Goal: Transaction & Acquisition: Subscribe to service/newsletter

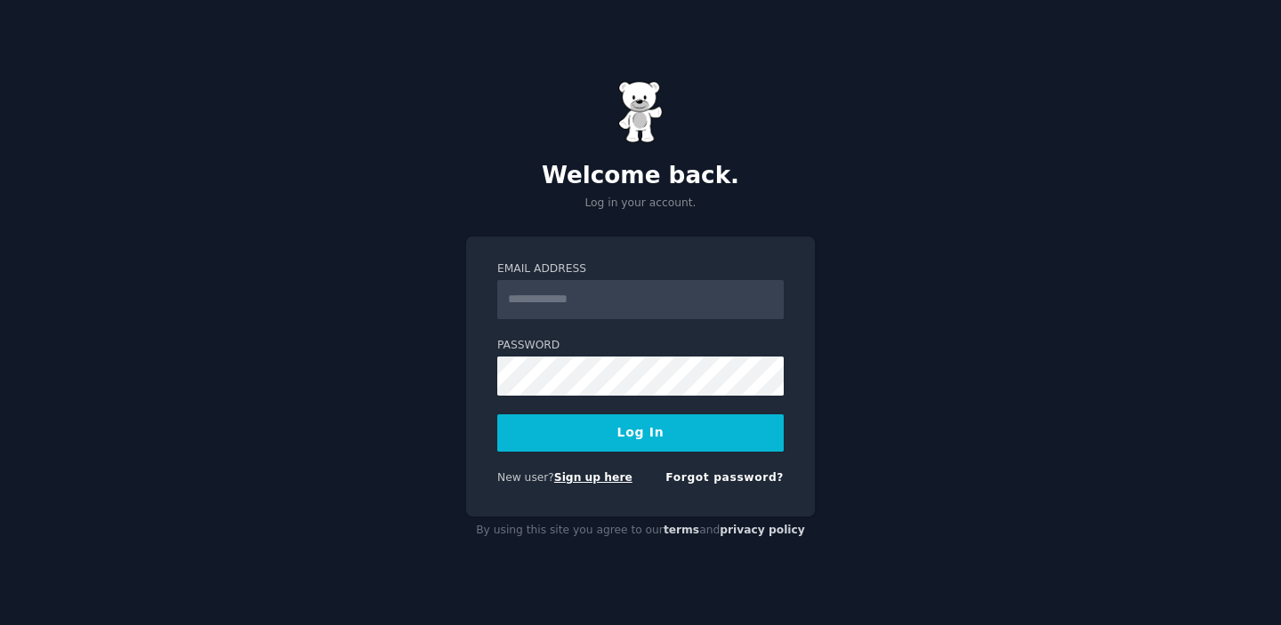
click at [584, 478] on link "Sign up here" at bounding box center [593, 477] width 78 height 12
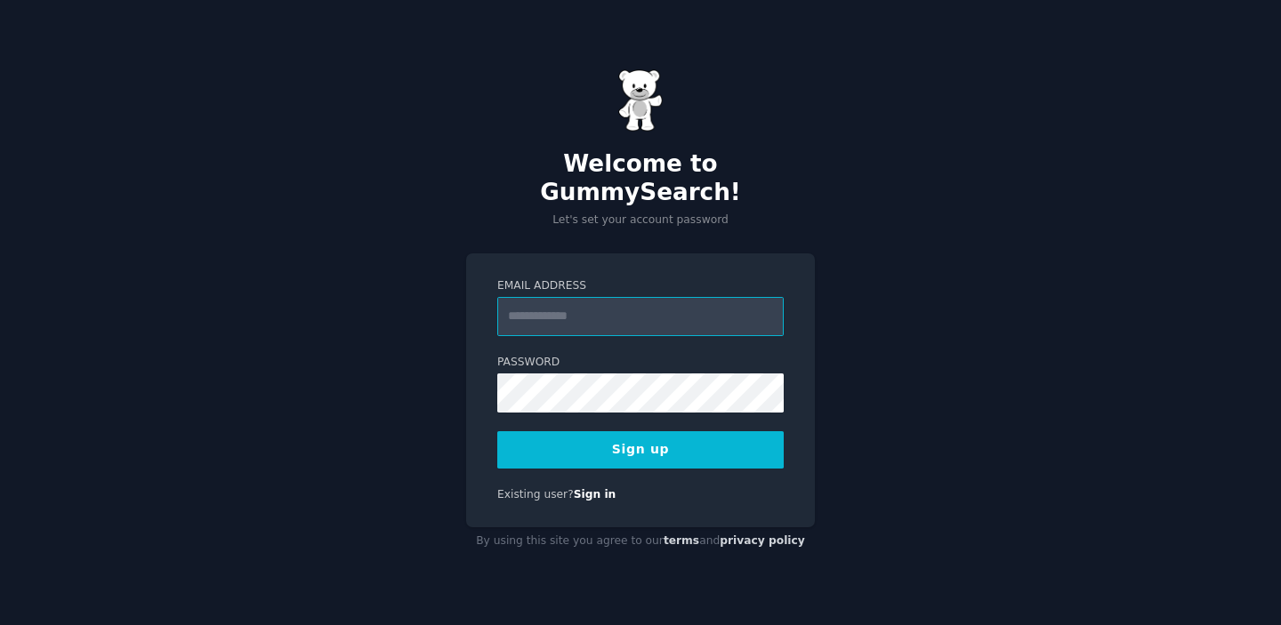
click at [630, 299] on input "Email Address" at bounding box center [640, 316] width 286 height 39
type input "**********"
click at [614, 433] on button "Sign up" at bounding box center [640, 449] width 286 height 37
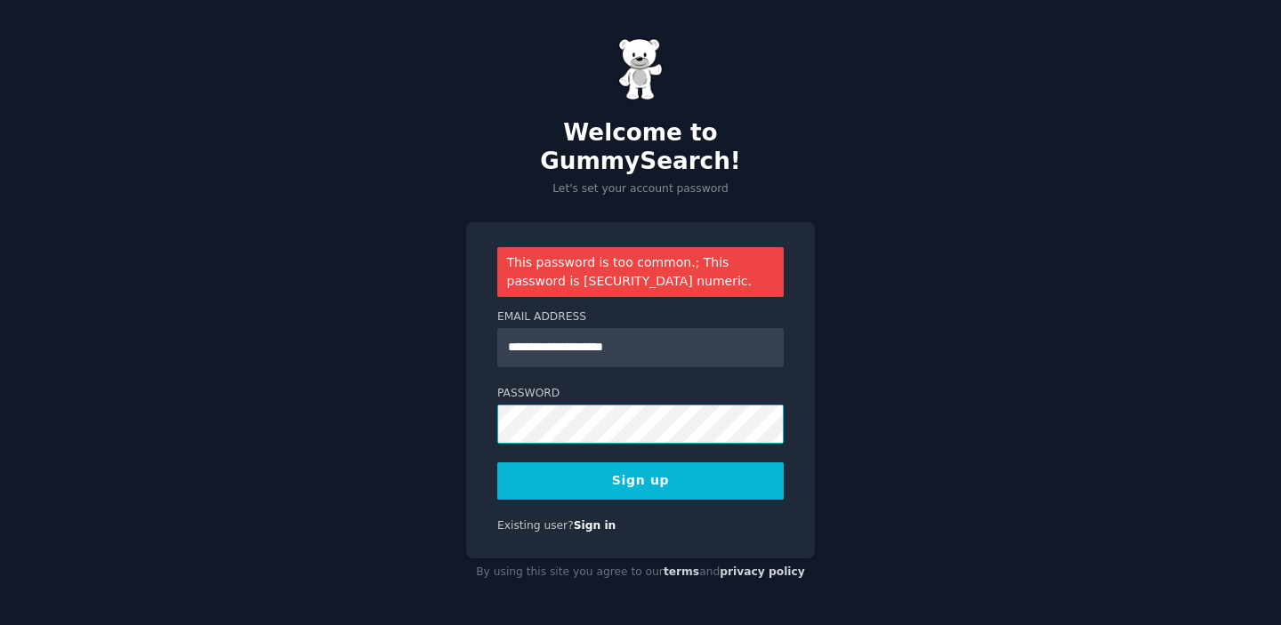
click at [439, 398] on div "**********" at bounding box center [640, 312] width 1281 height 625
click at [409, 397] on div "**********" at bounding box center [640, 312] width 1281 height 625
click at [616, 470] on button "Sign up" at bounding box center [640, 481] width 286 height 37
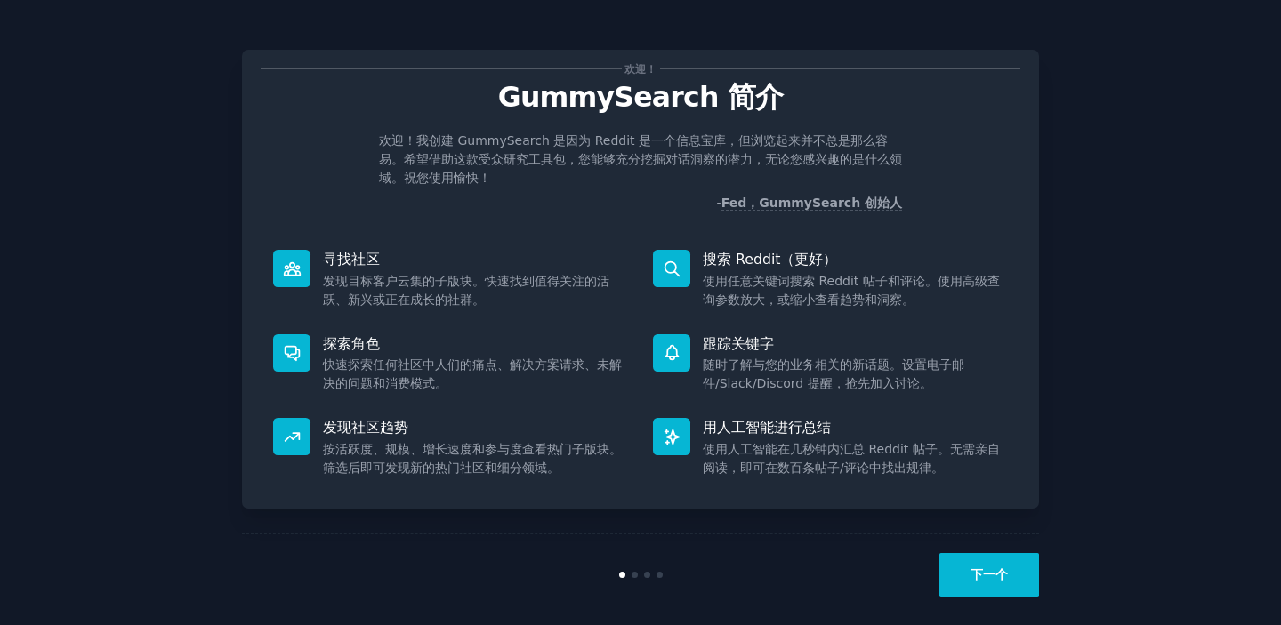
scroll to position [14, 0]
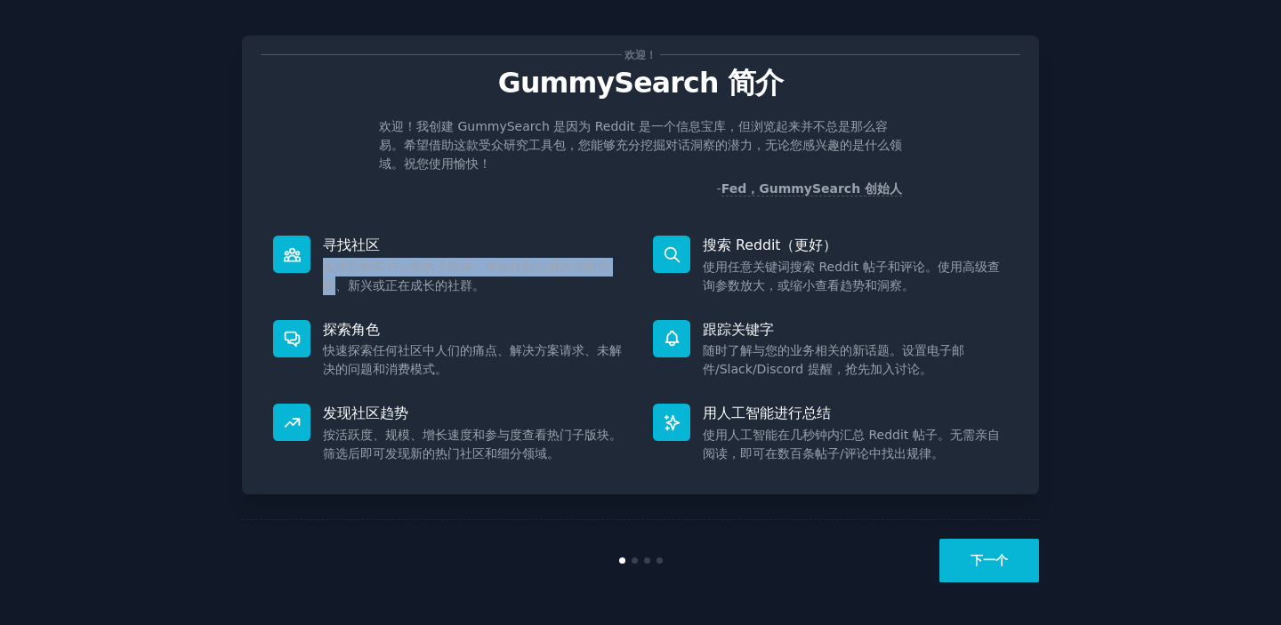
drag, startPoint x: 324, startPoint y: 271, endPoint x: 334, endPoint y: 276, distance: 10.7
click at [334, 276] on dd "发现目标客户云集的子版块。快速找到值得关注的活跃、新兴或正在成长的社群。" at bounding box center [475, 276] width 305 height 37
click at [415, 281] on font "发现目标客户云集的子版块。快速找到值得关注的活跃、新兴或正在成长的社群。" at bounding box center [466, 276] width 286 height 33
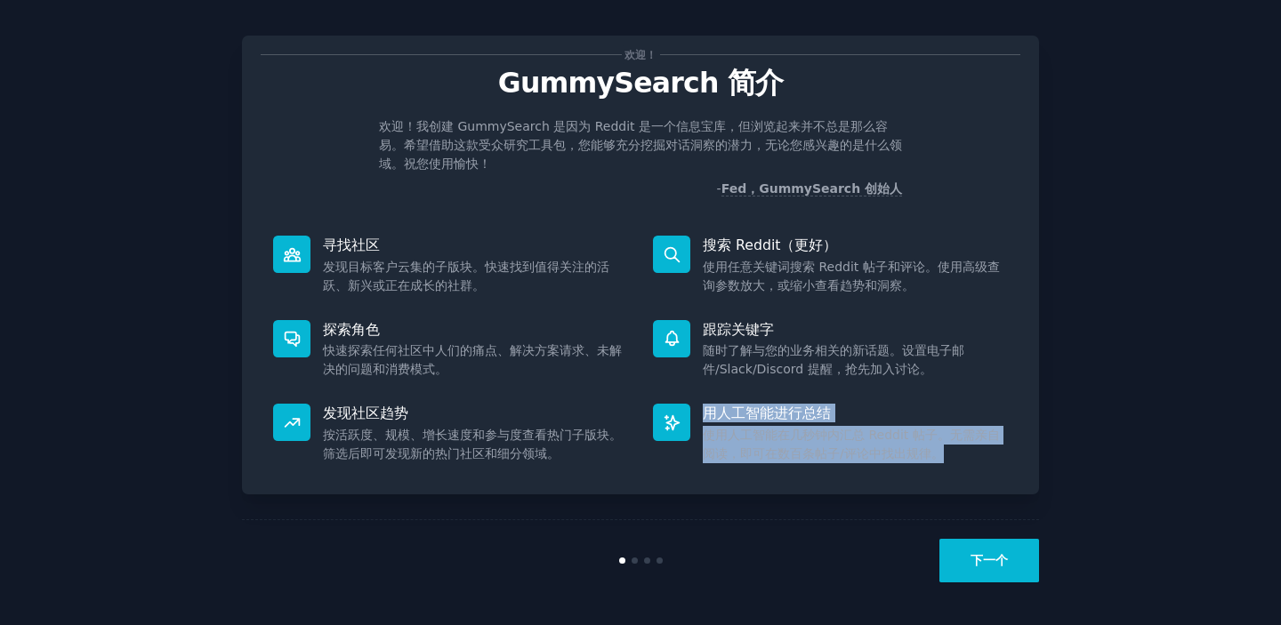
drag, startPoint x: 705, startPoint y: 416, endPoint x: 892, endPoint y: 463, distance: 193.3
click at [892, 463] on div "用人工智能进行总结 使用人工智能在几秒钟内汇总 Reddit 帖子。无需亲自阅读，即可在数百条帖子/评论中找出规律。" at bounding box center [830, 433] width 380 height 85
click at [972, 455] on dd "使用人工智能在几秒钟内汇总 Reddit 帖子。无需亲自阅读，即可在数百条帖子/评论中找出规律。" at bounding box center [855, 444] width 305 height 37
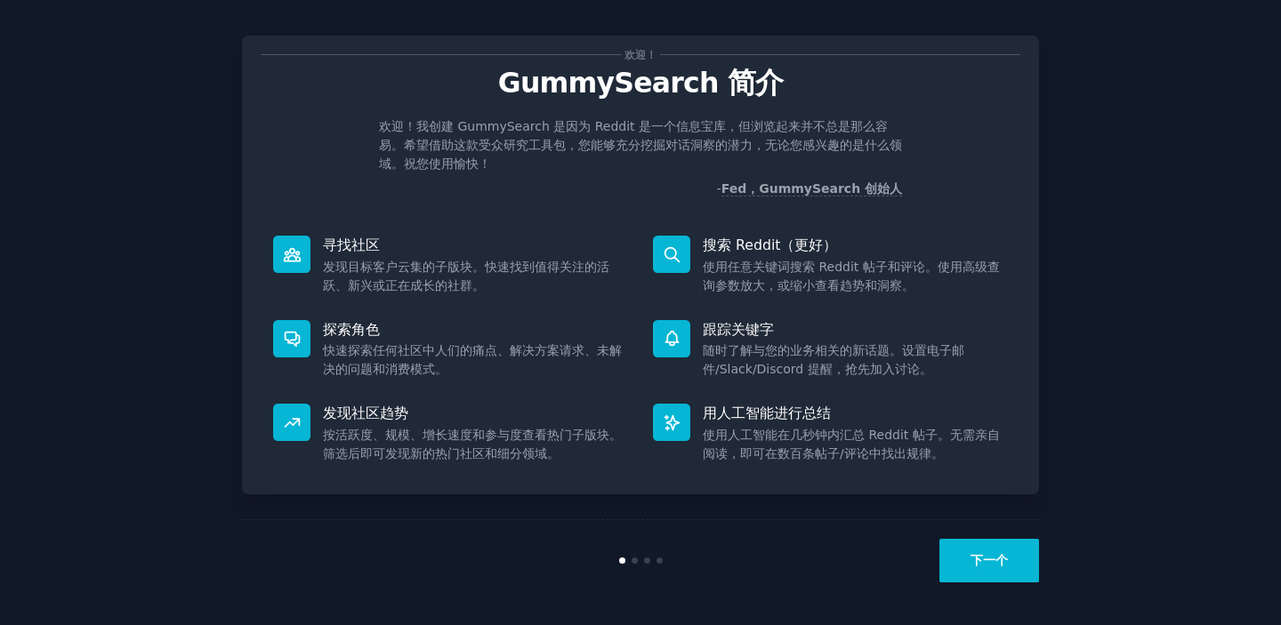
click at [989, 566] on font "下一个" at bounding box center [988, 560] width 37 height 14
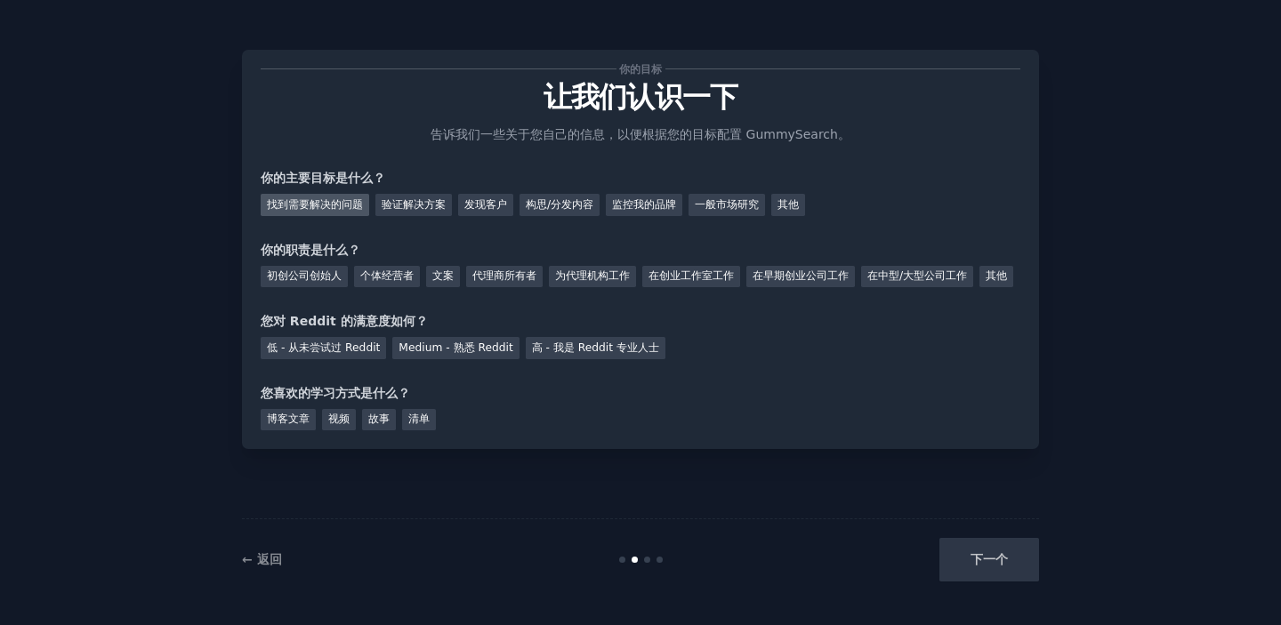
click at [344, 209] on font "找到需要解决的问题" at bounding box center [315, 204] width 96 height 12
click at [404, 210] on font "验证解决方案" at bounding box center [414, 204] width 64 height 12
click at [320, 207] on font "找到需要解决的问题" at bounding box center [315, 204] width 96 height 12
click at [700, 279] on font "在创业工作室工作" at bounding box center [690, 276] width 85 height 12
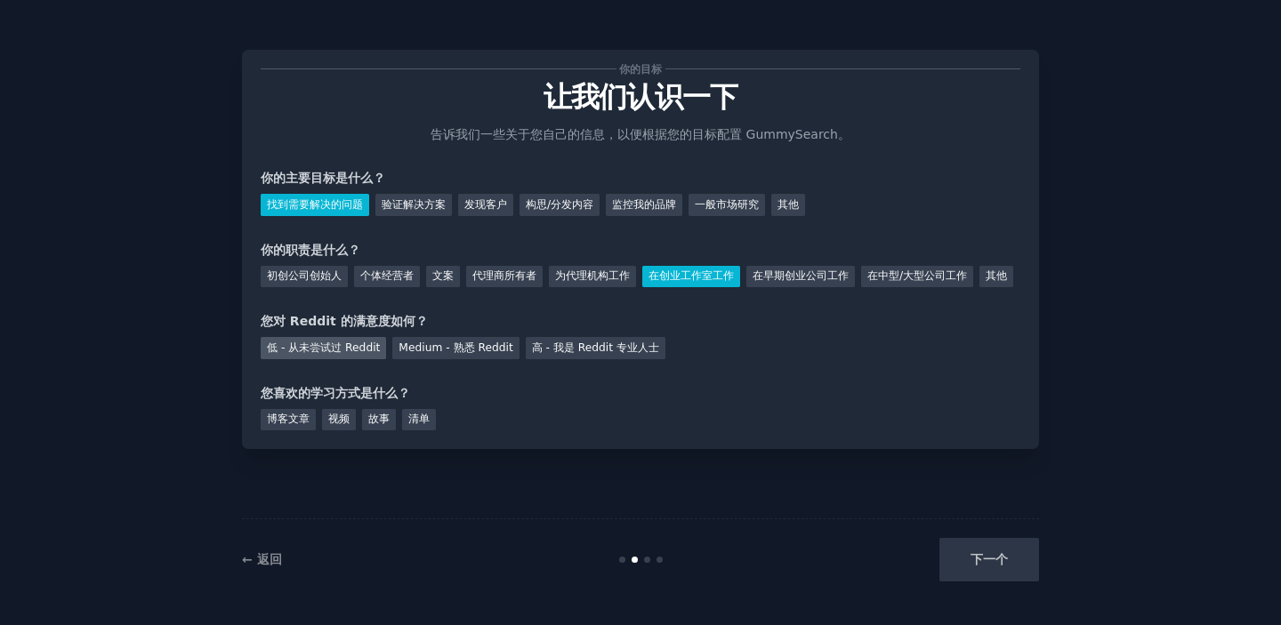
click at [334, 354] on font "低 - 从未尝试过 Reddit" at bounding box center [323, 348] width 113 height 12
click at [331, 425] on font "视频" at bounding box center [338, 419] width 21 height 12
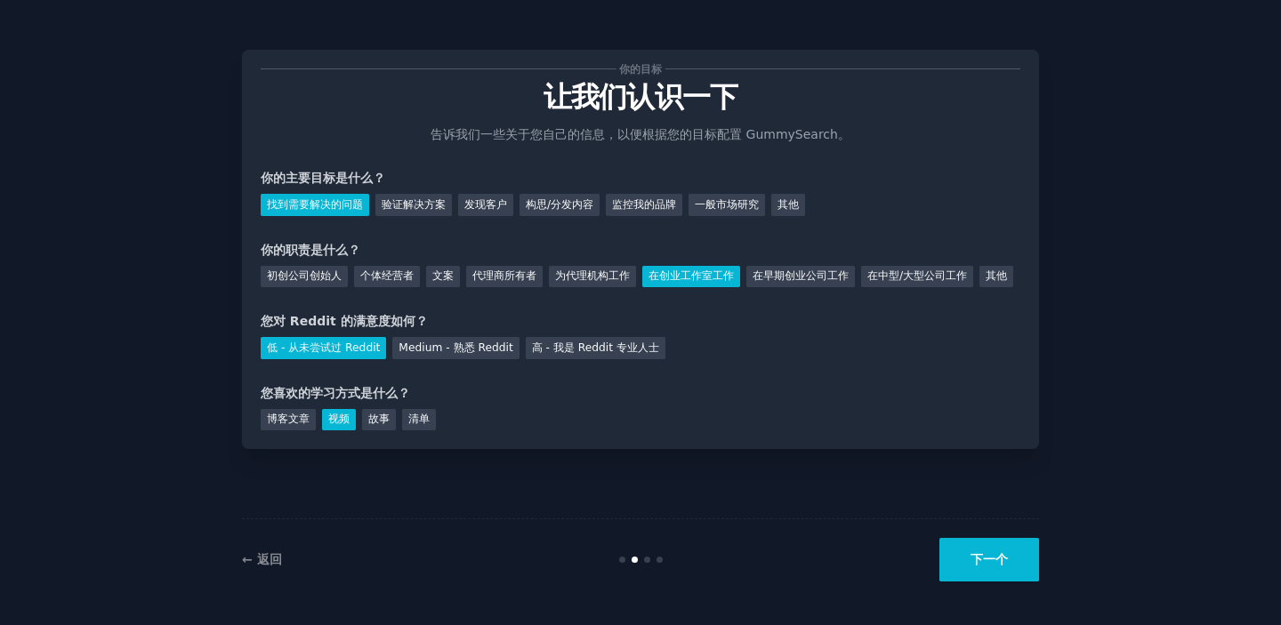
click at [995, 563] on font "下一个" at bounding box center [988, 559] width 37 height 14
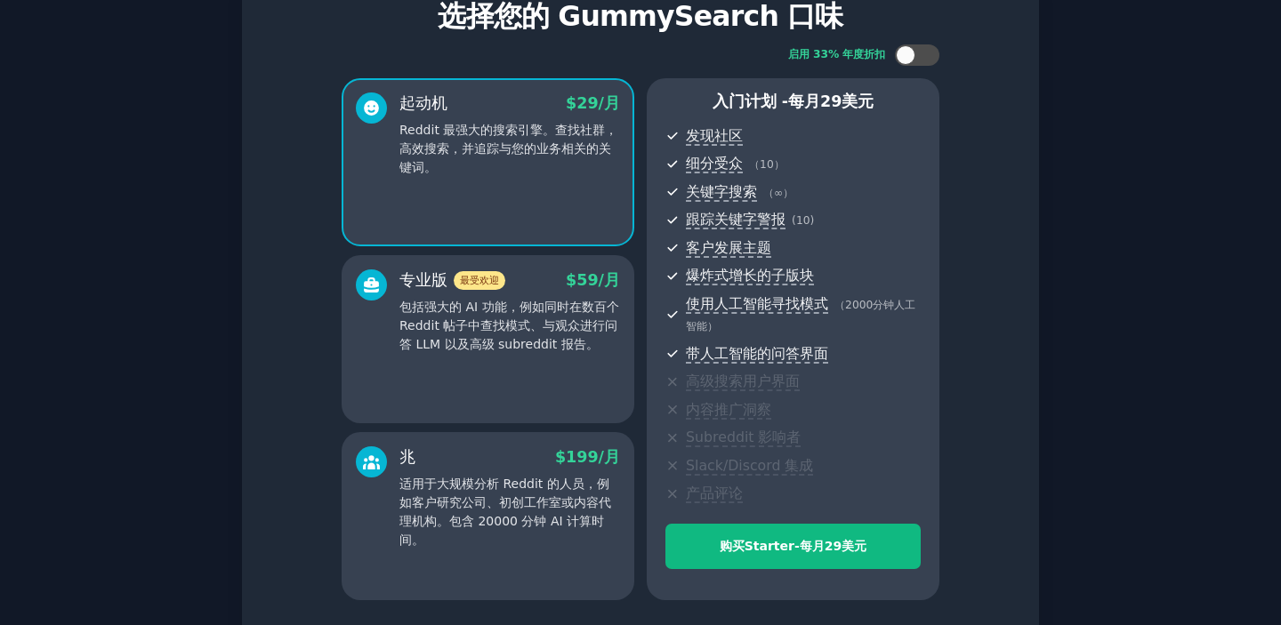
scroll to position [77, 0]
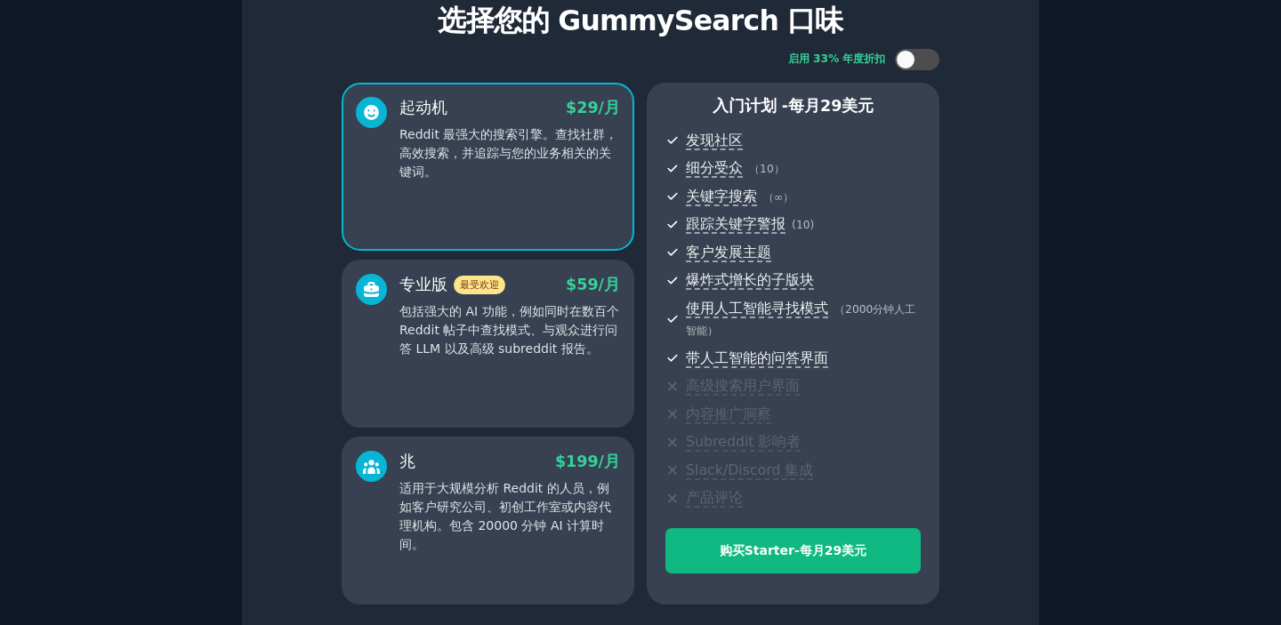
click at [806, 250] on span "客户发展主题" at bounding box center [803, 253] width 235 height 22
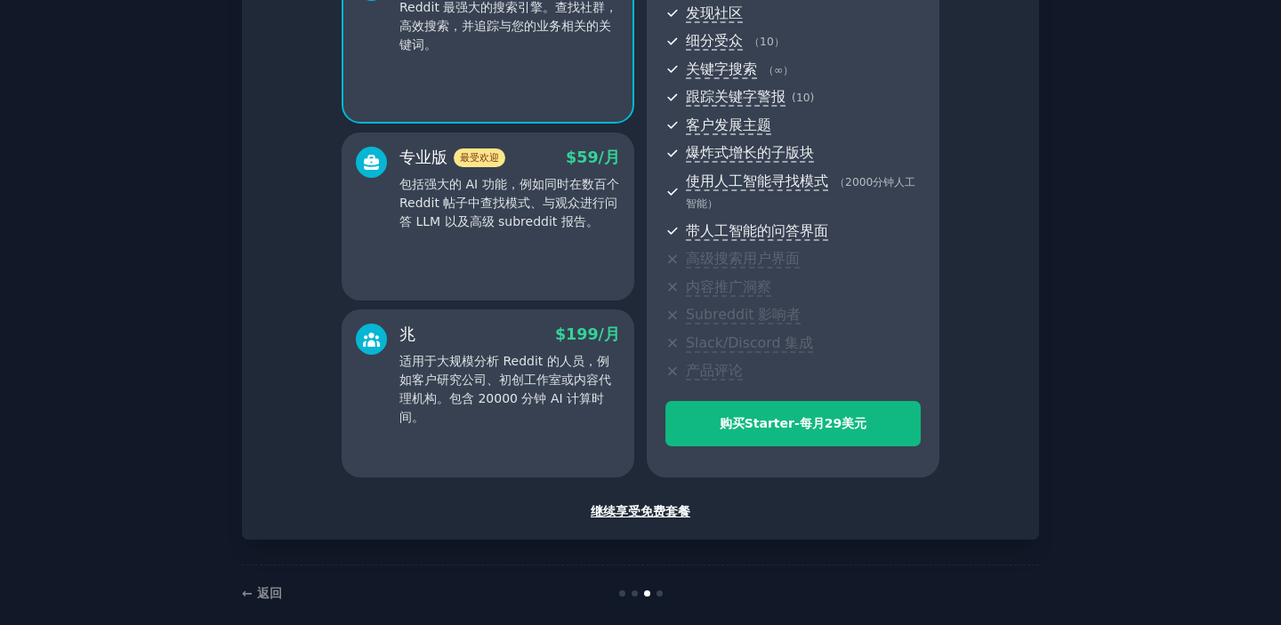
scroll to position [224, 0]
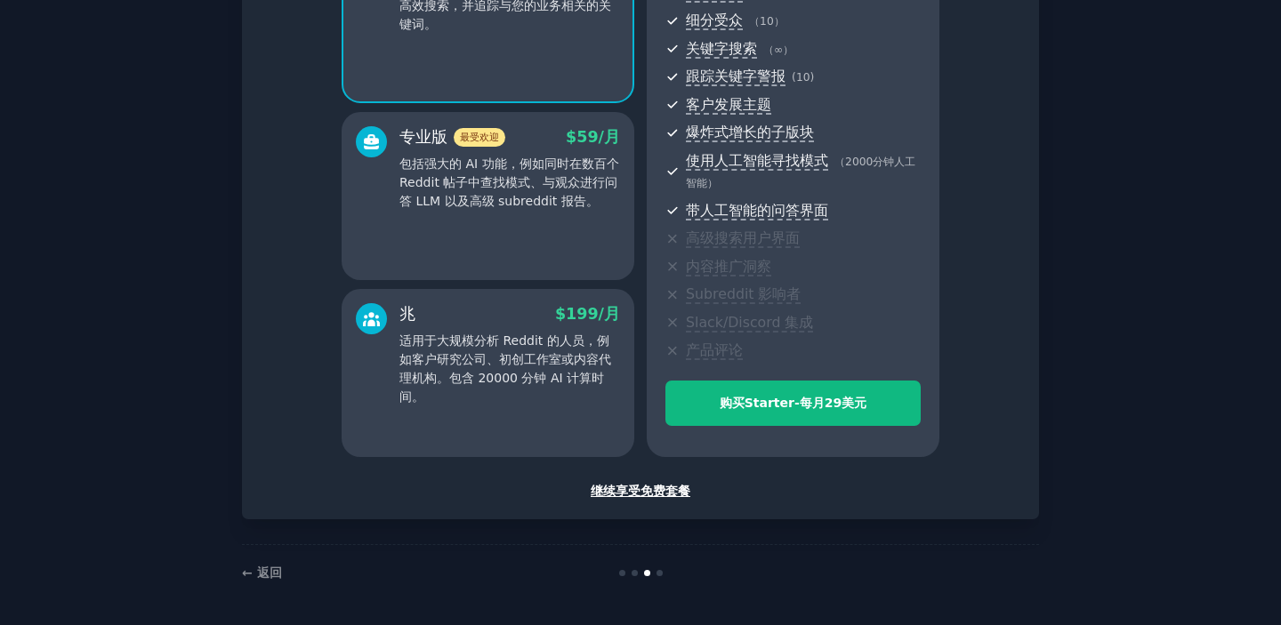
click at [639, 493] on font "继续享受免费套餐" at bounding box center [641, 491] width 100 height 14
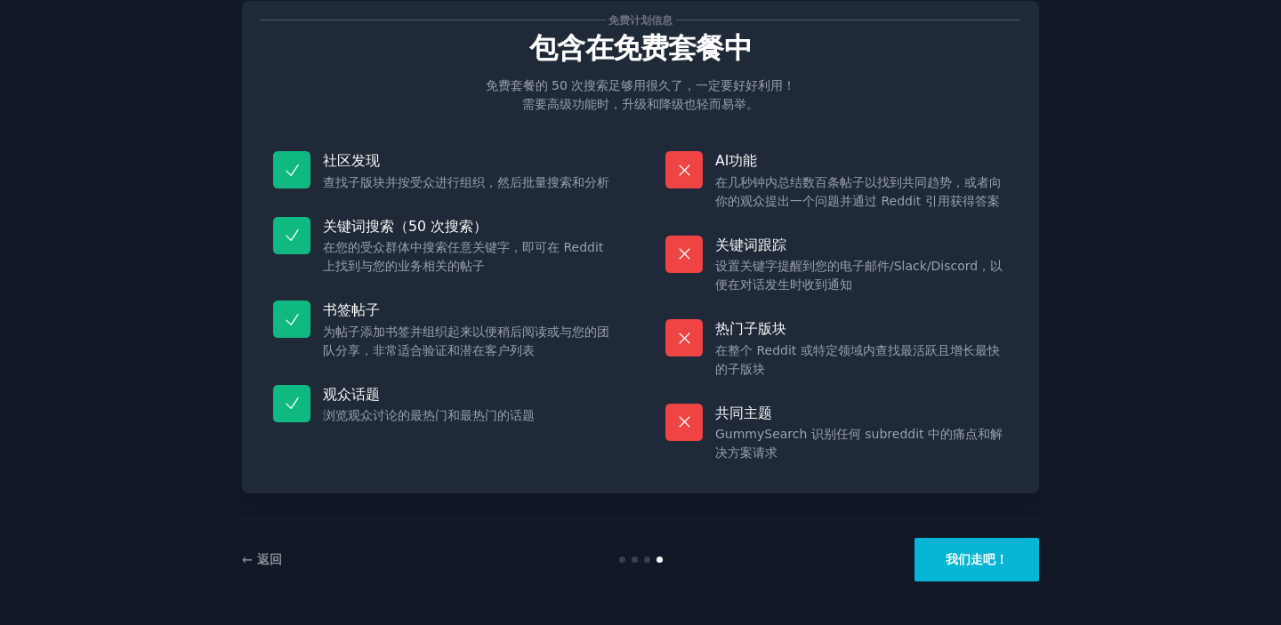
scroll to position [49, 0]
click at [865, 291] on dd "设置关键字提醒到您的电子邮件/Slack/Discord，以便在对话发生时收到通知" at bounding box center [861, 275] width 293 height 37
click at [957, 566] on font "我们走吧！" at bounding box center [977, 559] width 62 height 14
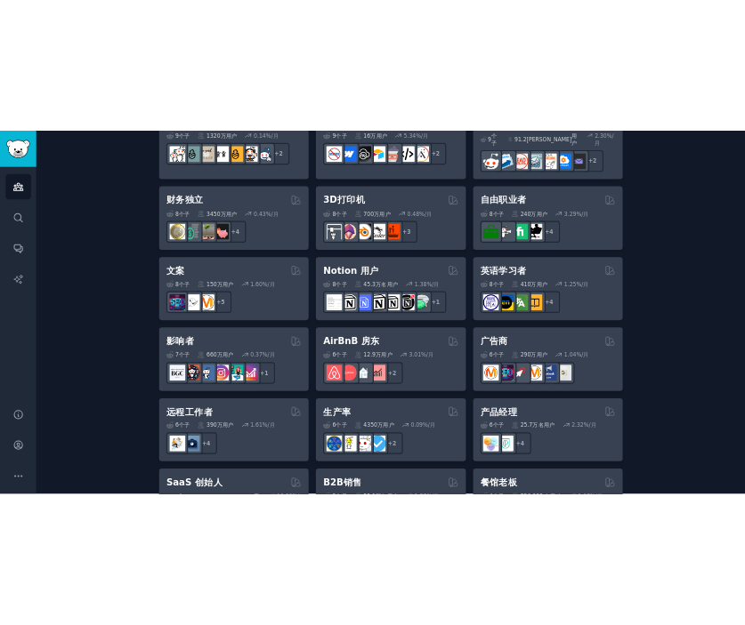
scroll to position [1236, 0]
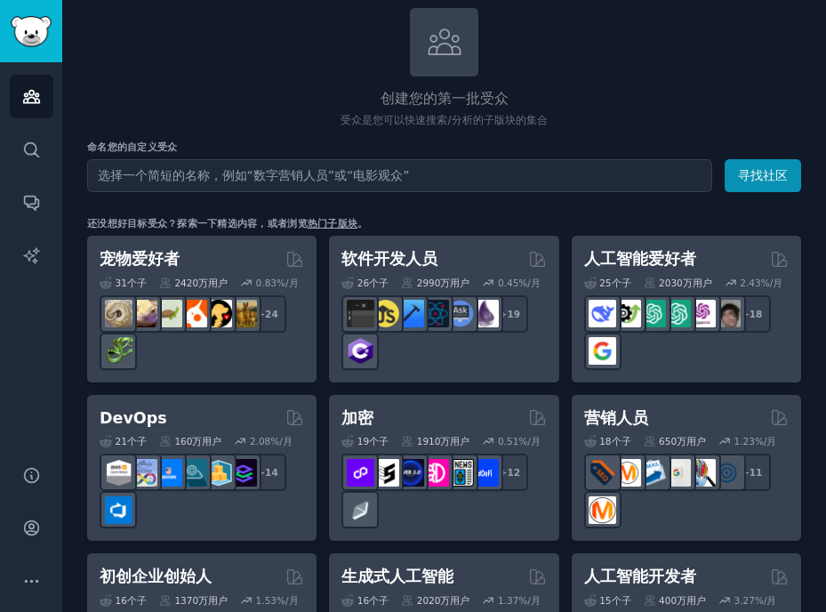
scroll to position [106, 0]
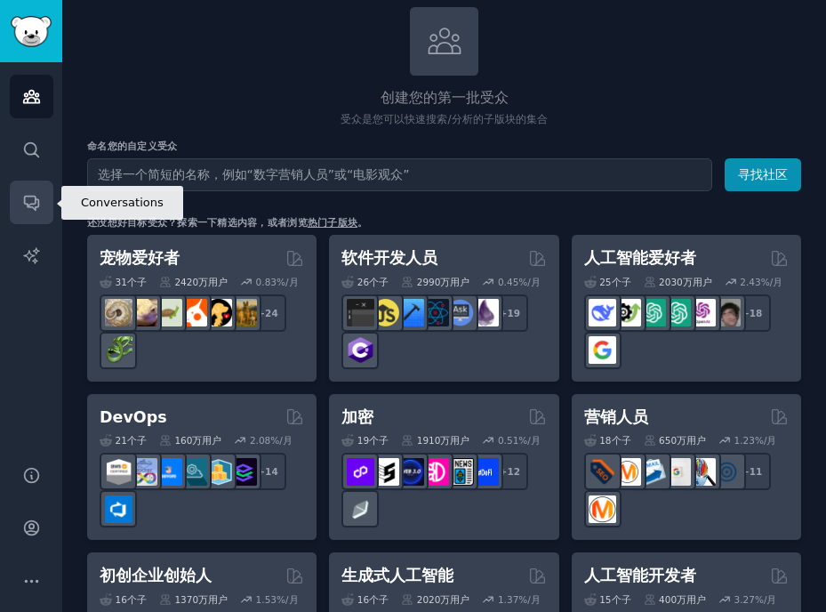
click at [28, 197] on icon "侧边栏" at bounding box center [31, 204] width 14 height 14
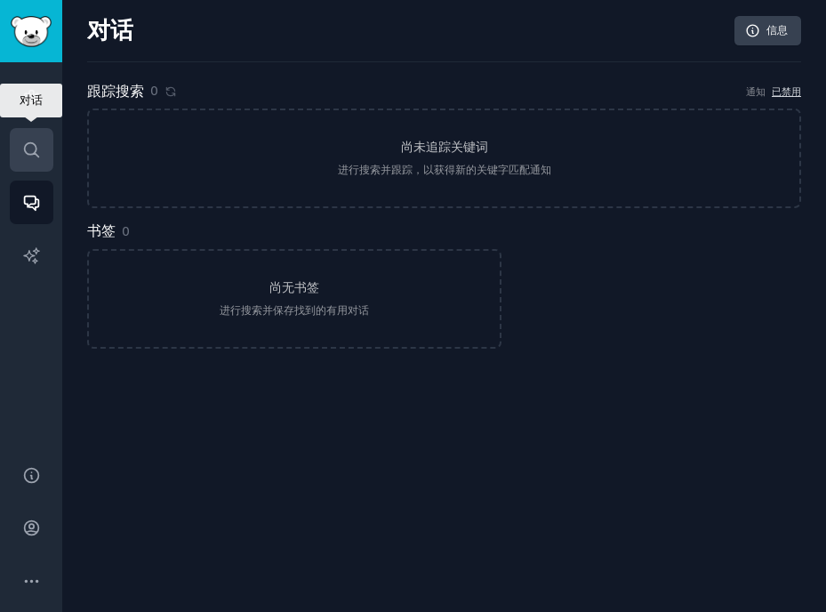
click at [34, 147] on icon "侧边栏" at bounding box center [31, 150] width 19 height 19
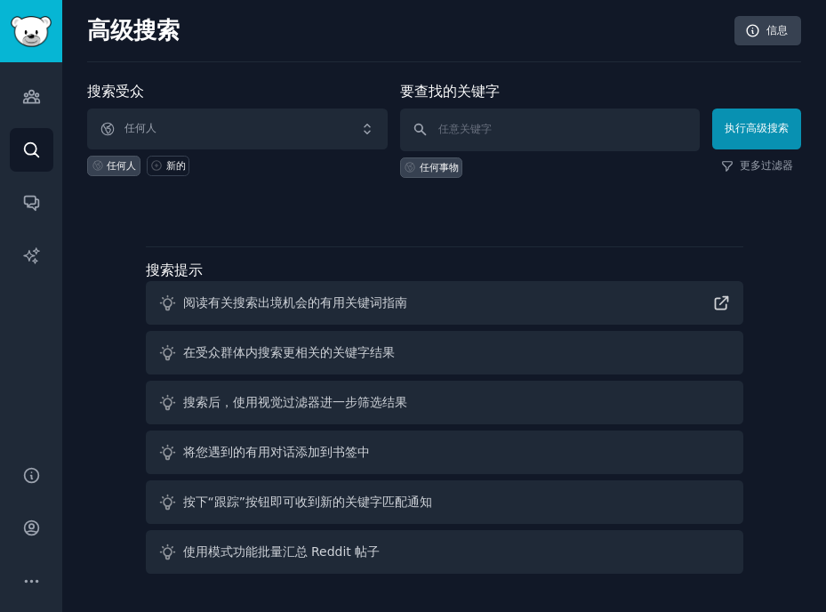
click at [101, 221] on div "搜索受众 任何人 任何人 新的 要查找的关键字 任何事物 执行高级搜索 更多过滤器 搜索提示 阅读有关搜索出境机会的有用关键词指南 在受众群体内搜索更相关的关…" at bounding box center [444, 331] width 714 height 500
click at [30, 99] on icon "侧边栏" at bounding box center [31, 96] width 19 height 19
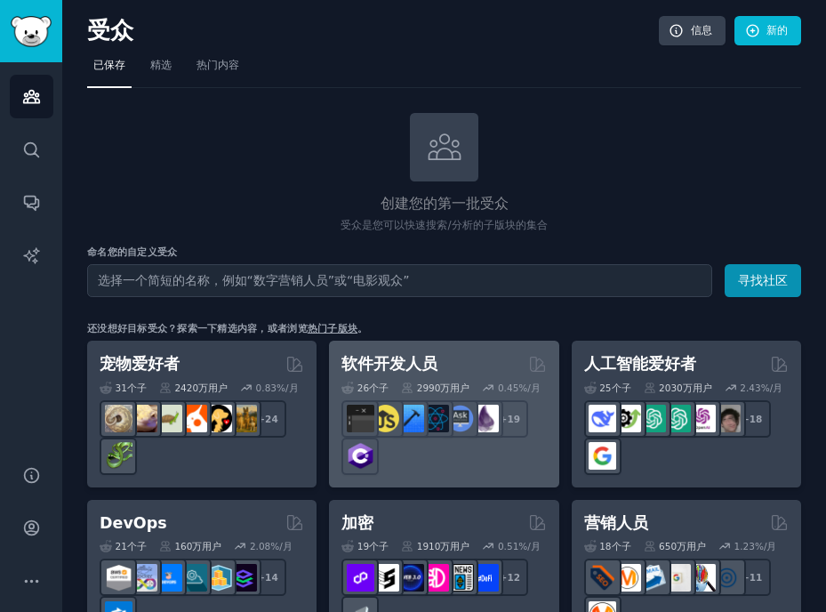
click at [435, 356] on div "软件开发人员" at bounding box center [444, 364] width 205 height 22
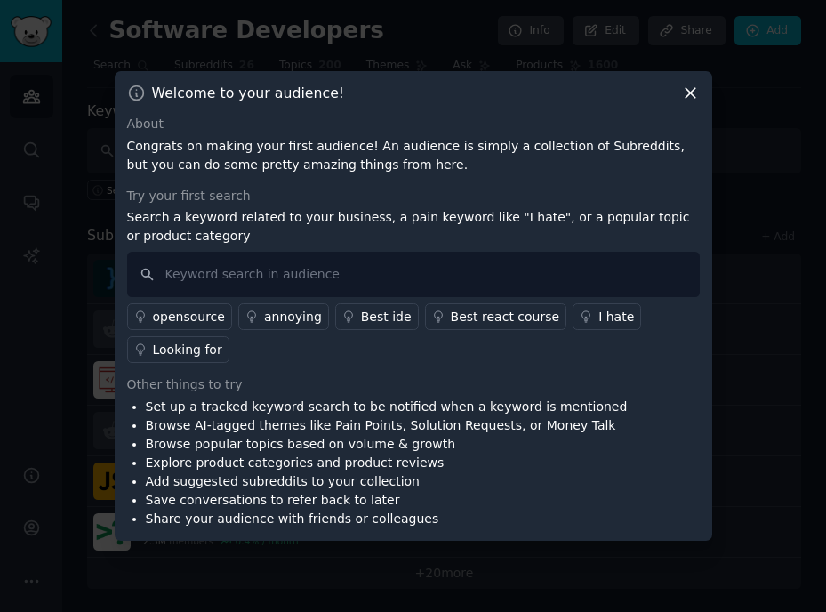
click at [321, 374] on div "About Congrats on making your first audience! An audience is simply a collectio…" at bounding box center [413, 322] width 573 height 414
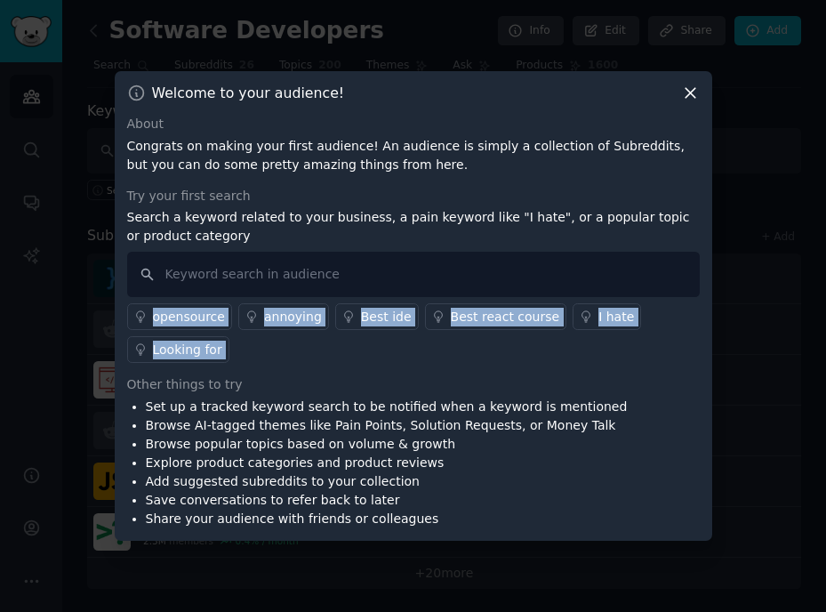
drag, startPoint x: 298, startPoint y: 372, endPoint x: 131, endPoint y: 302, distance: 181.4
click at [131, 302] on div "About Congrats on making your first audience! An audience is simply a collectio…" at bounding box center [413, 322] width 573 height 414
click at [328, 366] on div "About Congrats on making your first audience! An audience is simply a collectio…" at bounding box center [413, 322] width 573 height 414
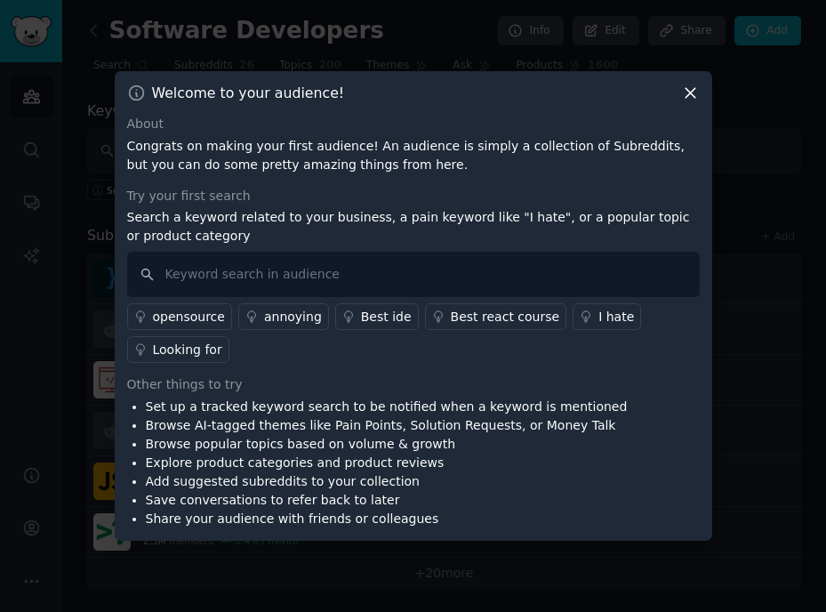
click at [300, 350] on div "opensource annoying Best ide Best react course I hate Looking for" at bounding box center [413, 330] width 573 height 66
drag, startPoint x: 267, startPoint y: 358, endPoint x: 130, endPoint y: 305, distance: 146.7
click at [130, 305] on div "opensource annoying Best ide Best react course I hate Looking for" at bounding box center [413, 330] width 573 height 66
click at [298, 363] on div "About Congrats on making your first audience! An audience is simply a collectio…" at bounding box center [413, 322] width 573 height 414
click at [181, 344] on div "Looking for" at bounding box center [187, 350] width 69 height 19
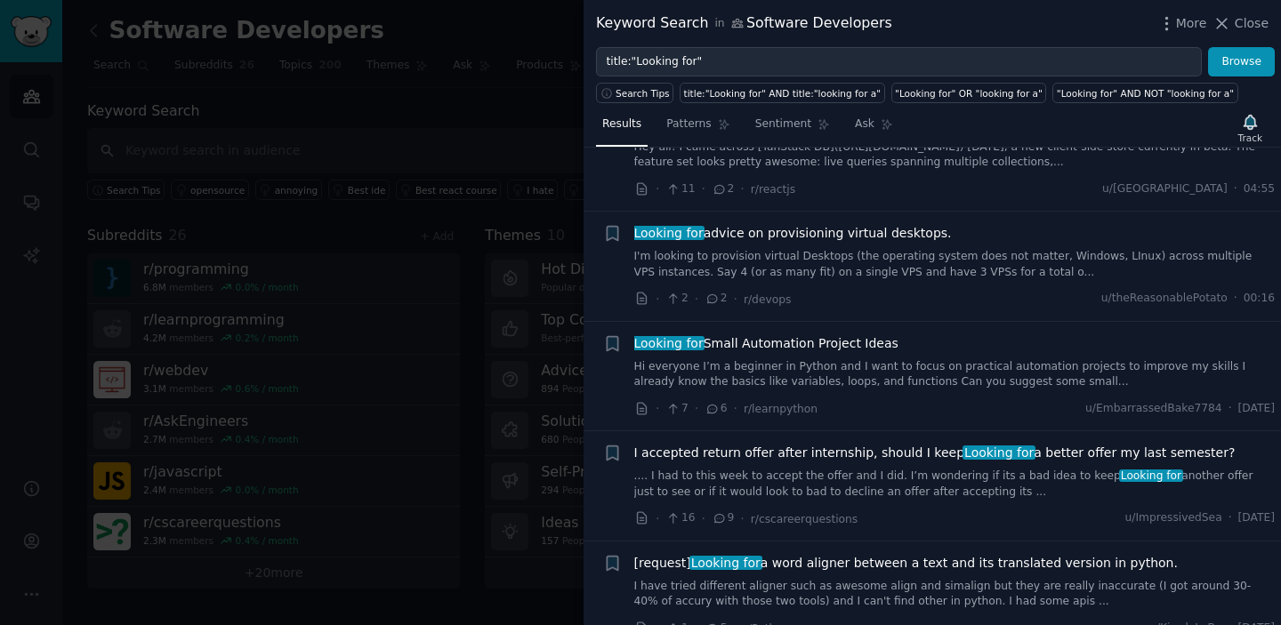
scroll to position [173, 0]
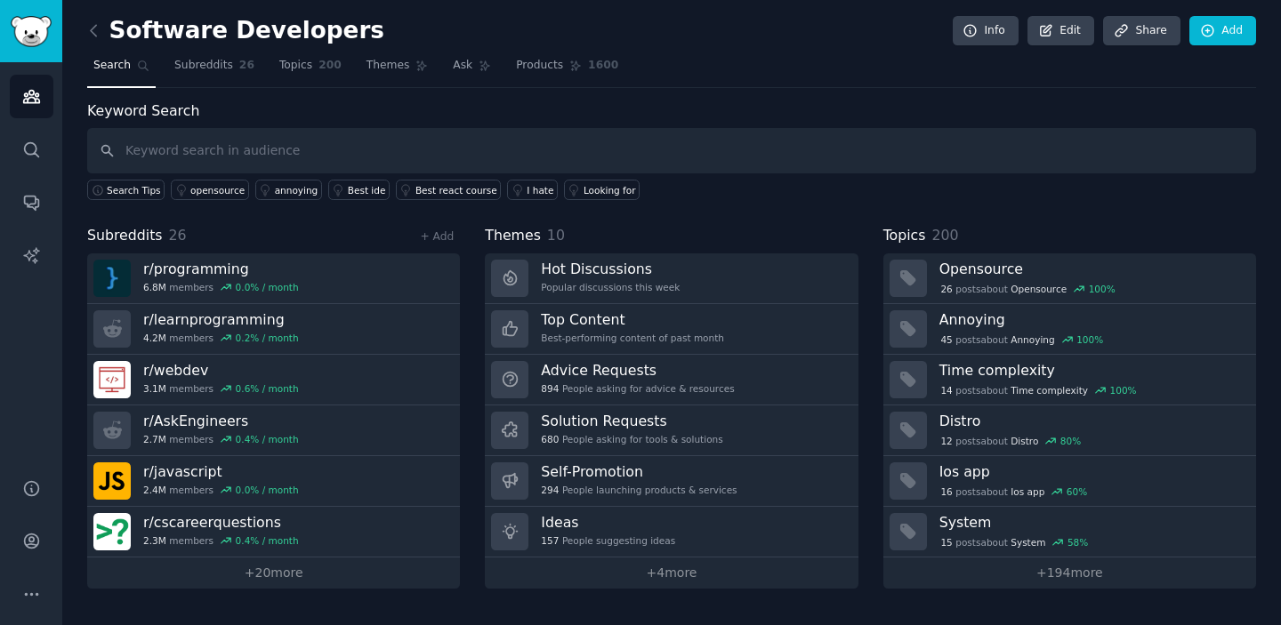
click at [21, 624] on icon at bounding box center [10, 635] width 21 height 21
click at [669, 580] on link "+ 4 more" at bounding box center [671, 573] width 373 height 31
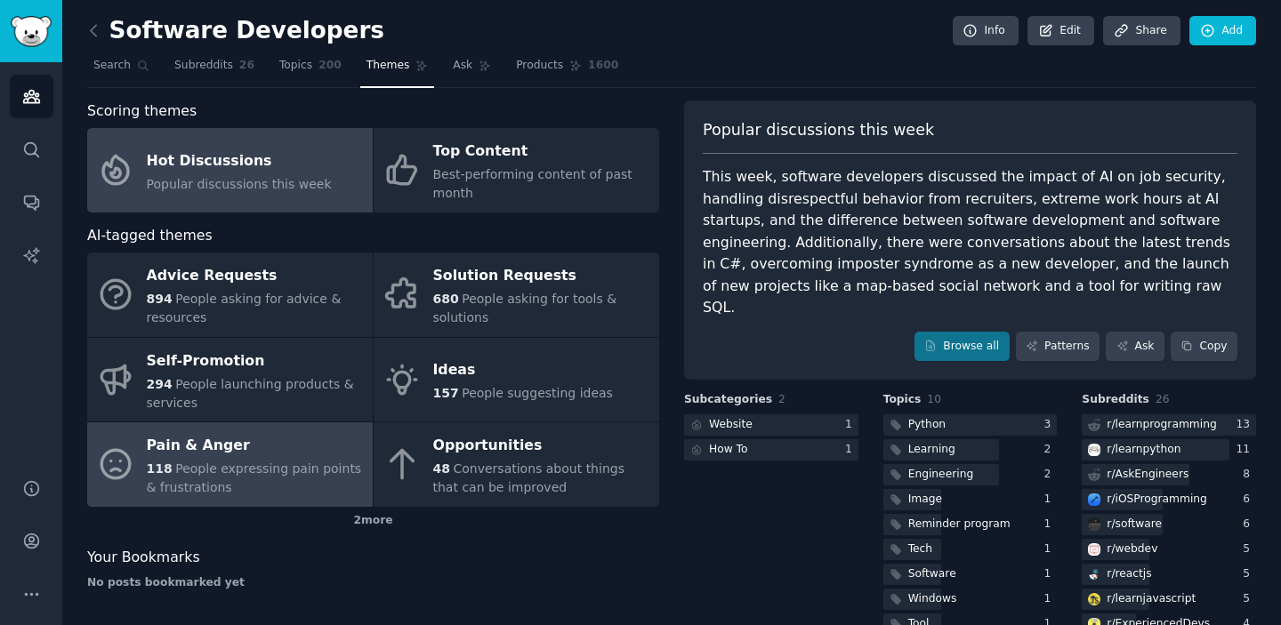
click at [208, 475] on span "People expressing pain points & frustrations" at bounding box center [254, 478] width 215 height 33
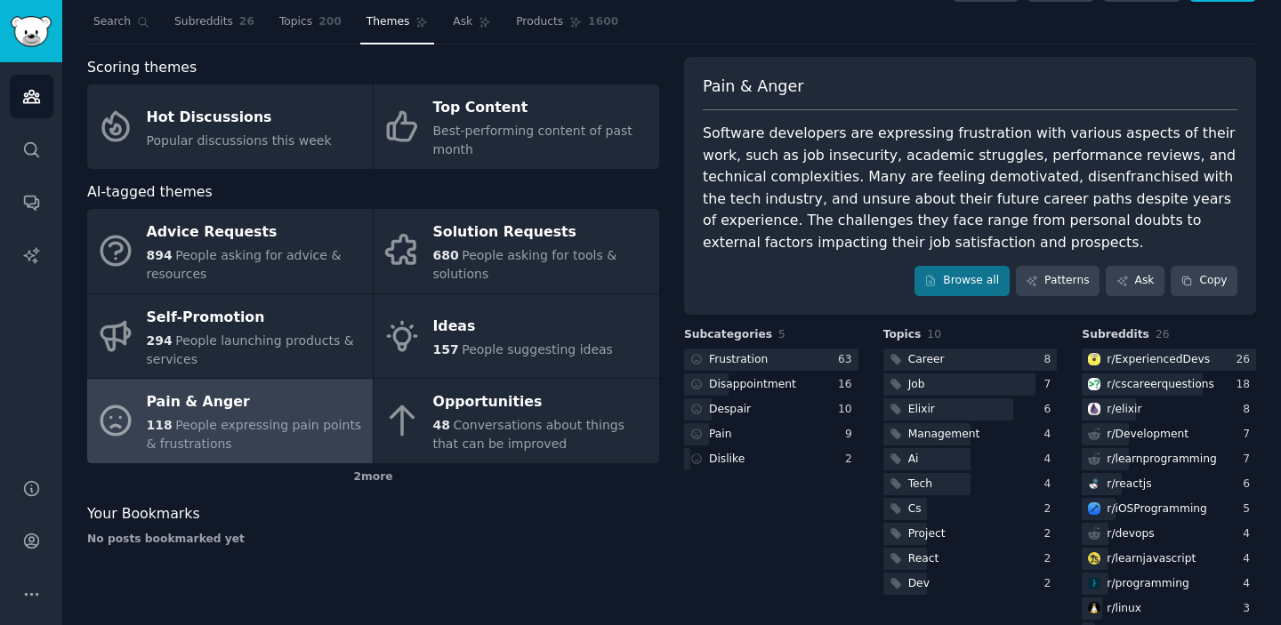
scroll to position [34, 0]
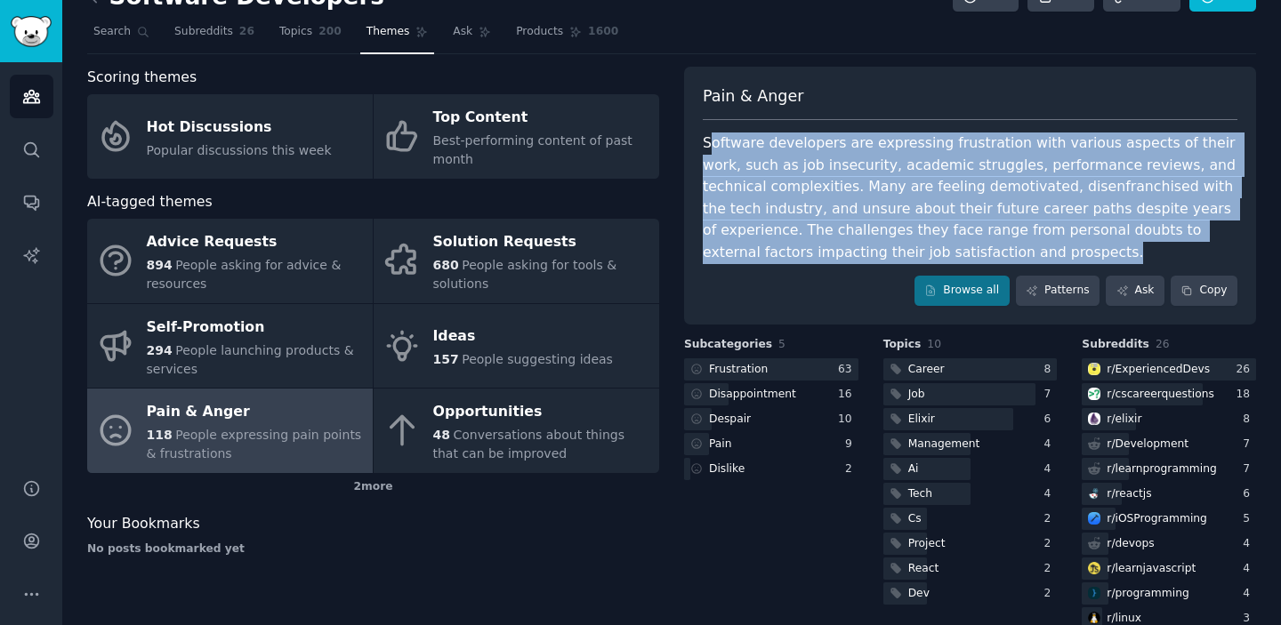
drag, startPoint x: 902, startPoint y: 255, endPoint x: 706, endPoint y: 149, distance: 222.9
click at [706, 149] on div "Software developers are expressing frustration with various aspects of their wo…" at bounding box center [970, 198] width 535 height 131
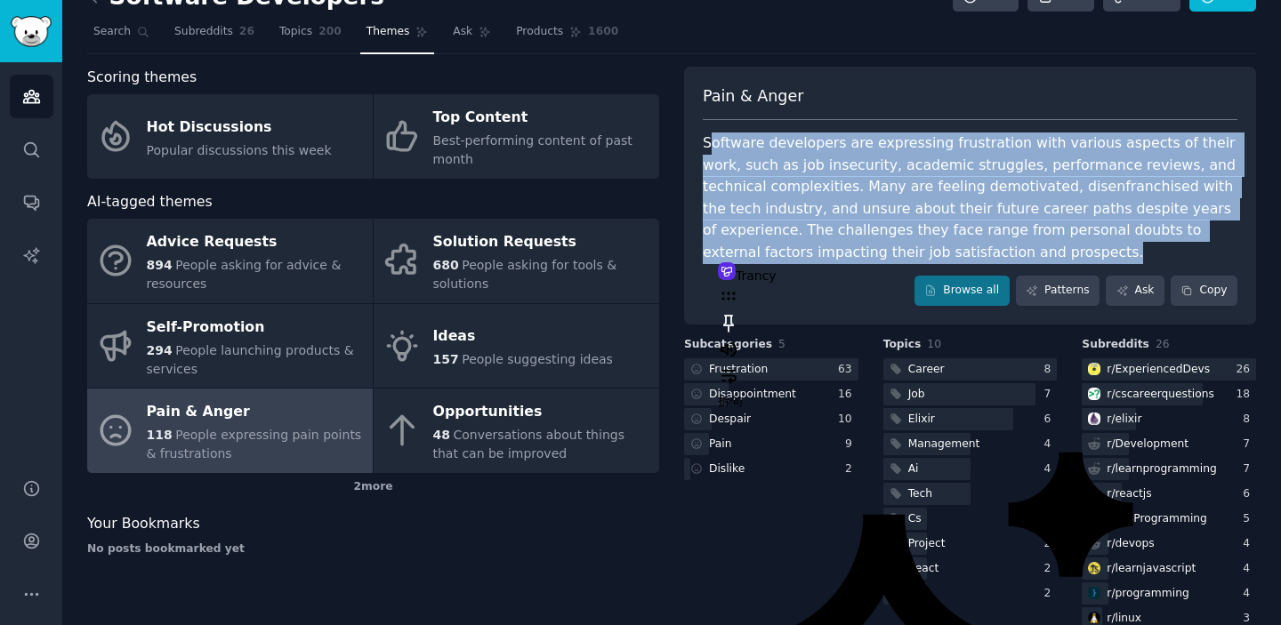
click at [729, 154] on div "Software developers are expressing frustration with various aspects of their wo…" at bounding box center [970, 198] width 535 height 131
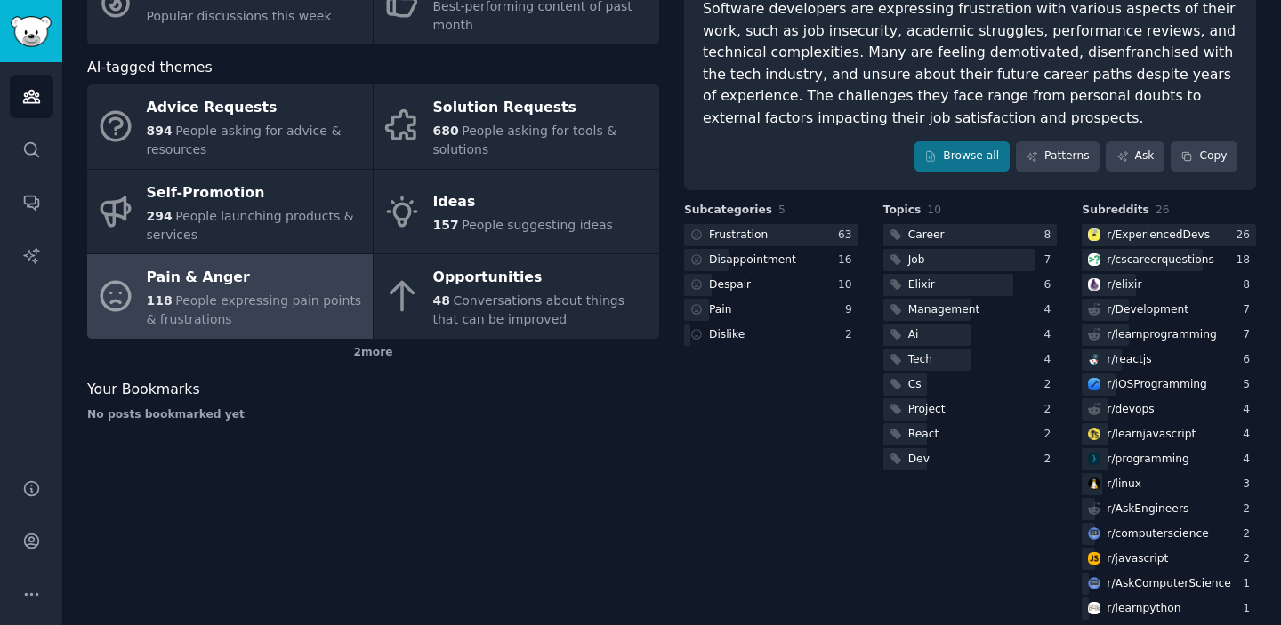
scroll to position [149, 0]
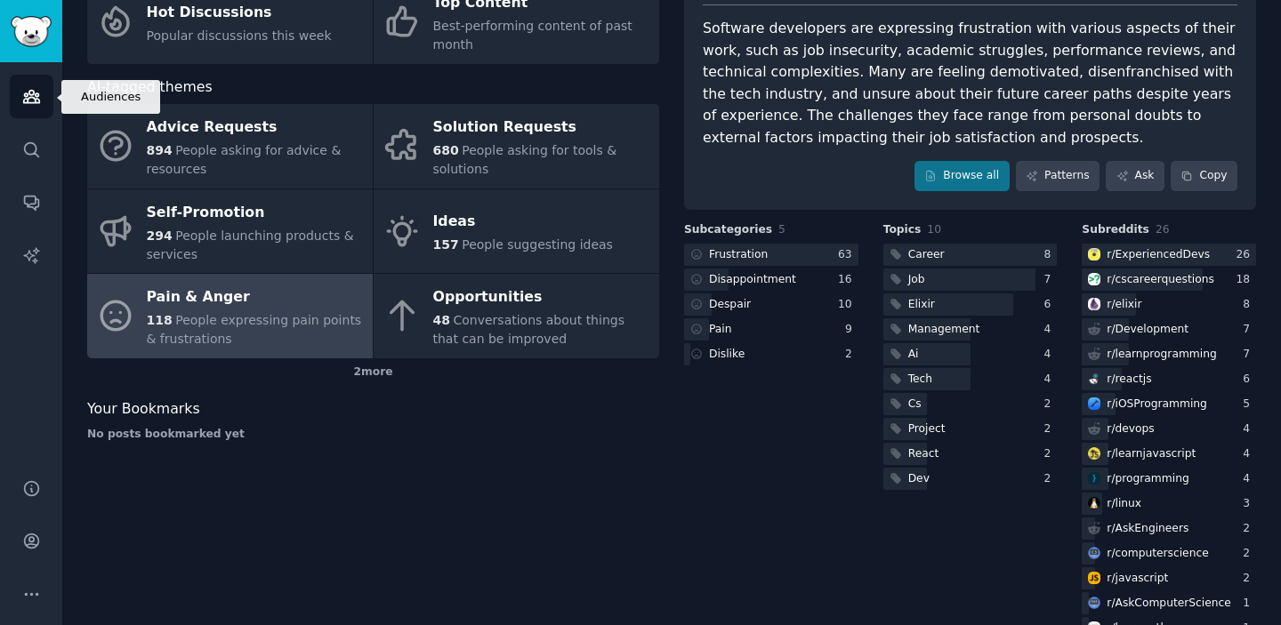
click at [28, 101] on icon "Sidebar" at bounding box center [31, 97] width 16 height 12
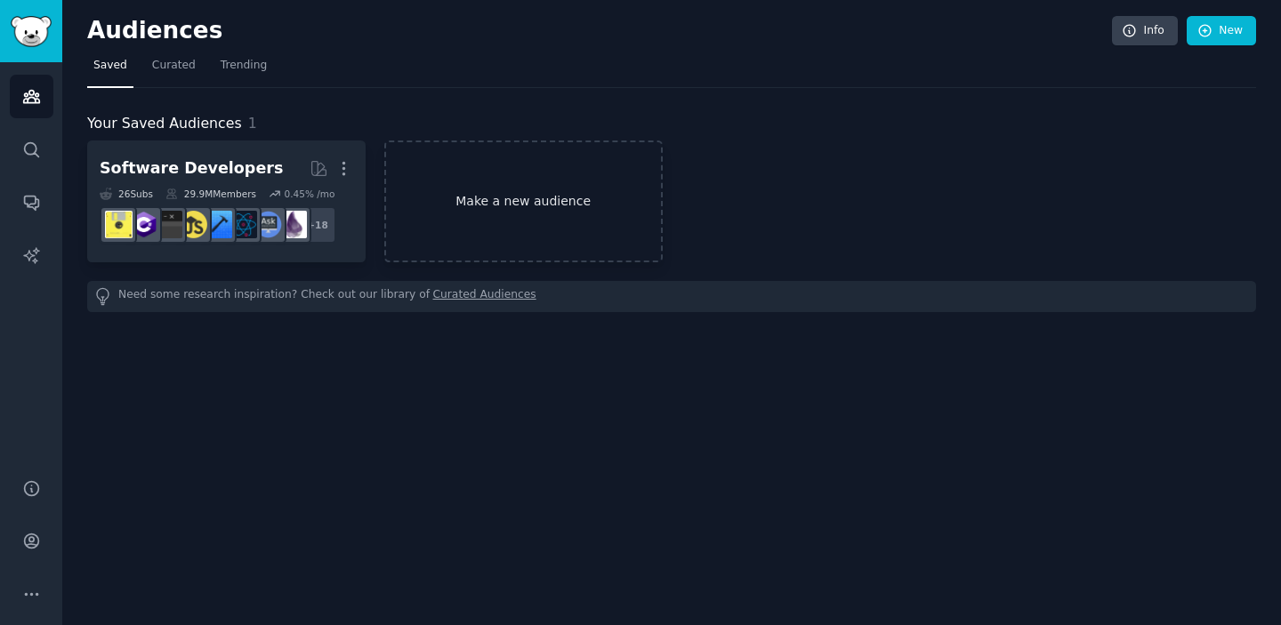
click at [486, 200] on link "Make a new audience" at bounding box center [523, 202] width 278 height 122
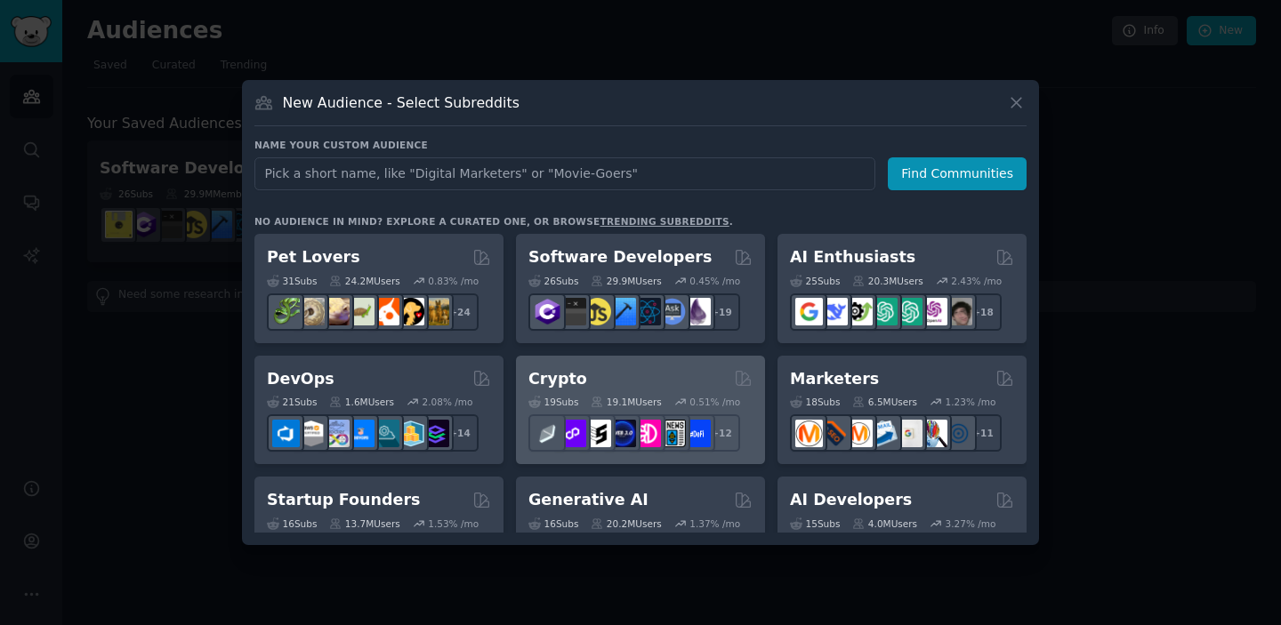
scroll to position [2, 0]
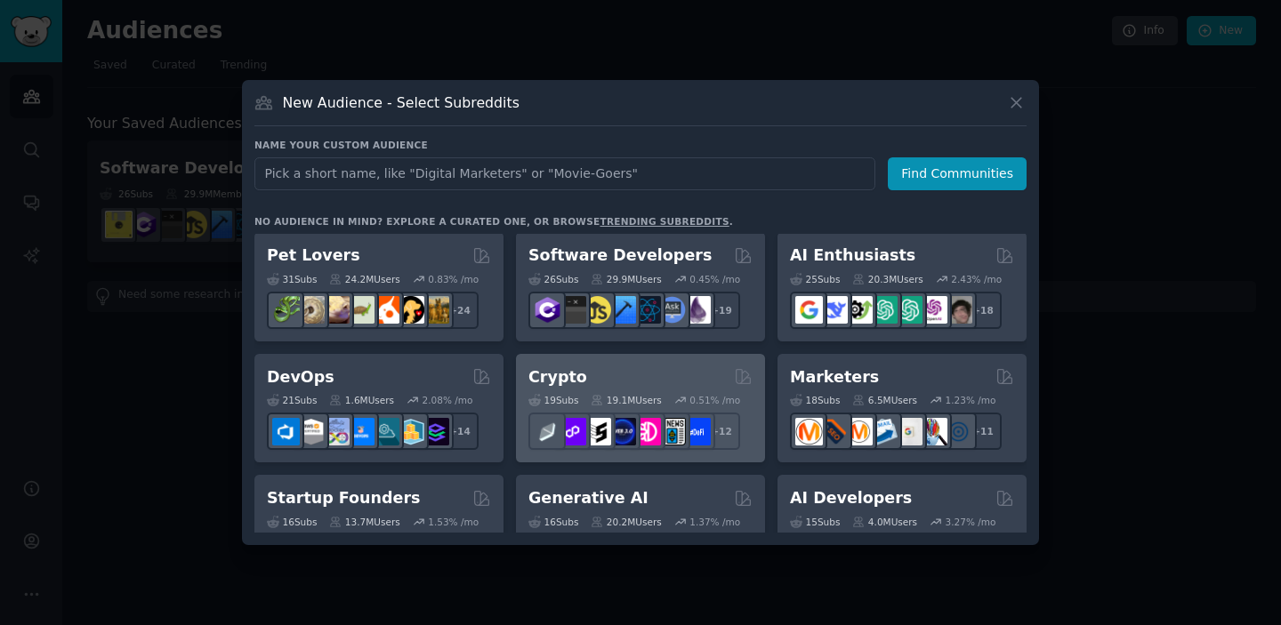
click at [614, 386] on div "Crypto" at bounding box center [640, 377] width 224 height 22
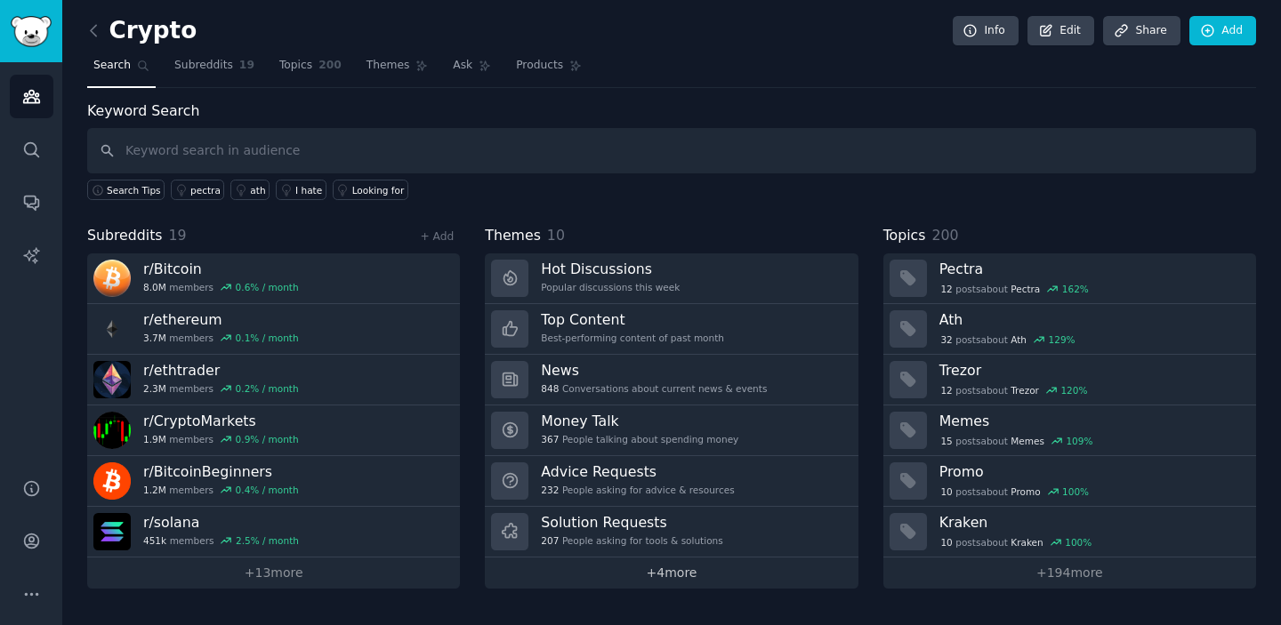
click at [671, 574] on link "+ 4 more" at bounding box center [671, 573] width 373 height 31
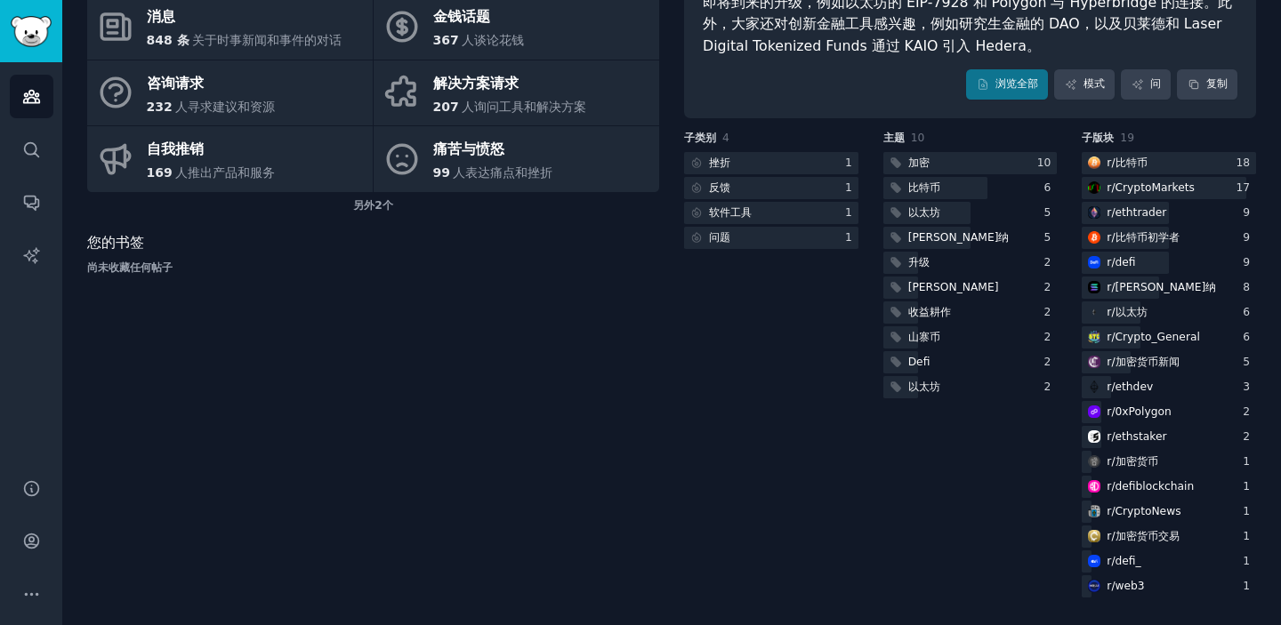
scroll to position [240, 0]
click at [721, 486] on div "子类别 4 挫折 1 反馈 1 软件工具 1 问题 1" at bounding box center [771, 366] width 174 height 471
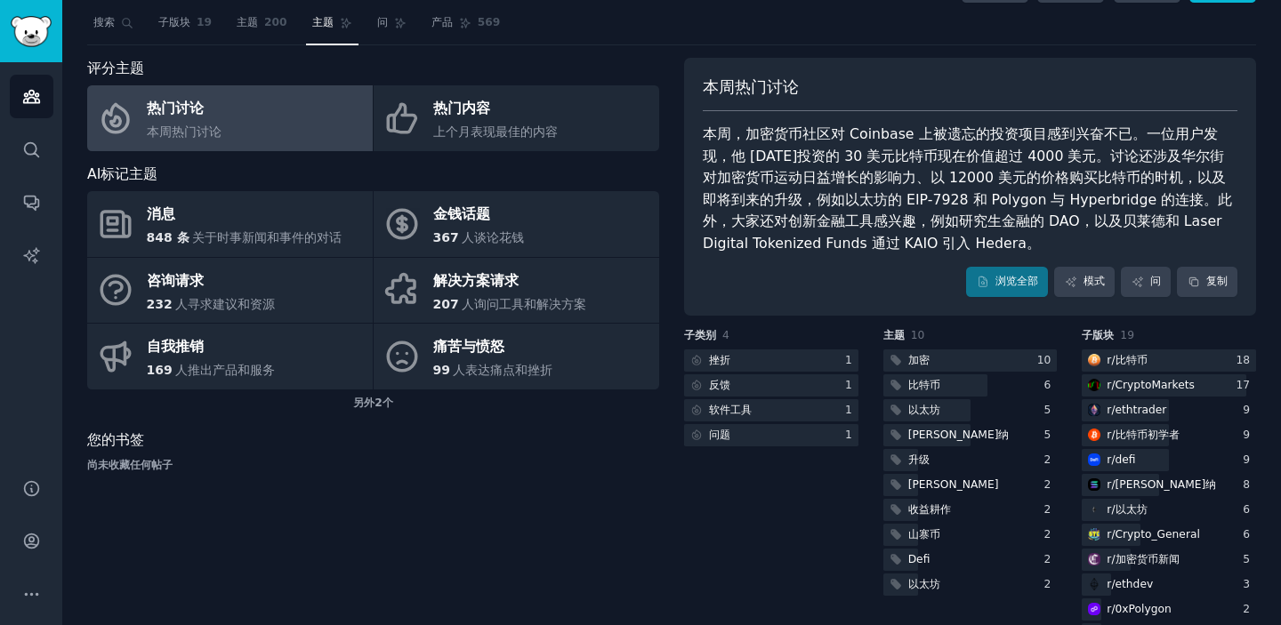
scroll to position [41, 0]
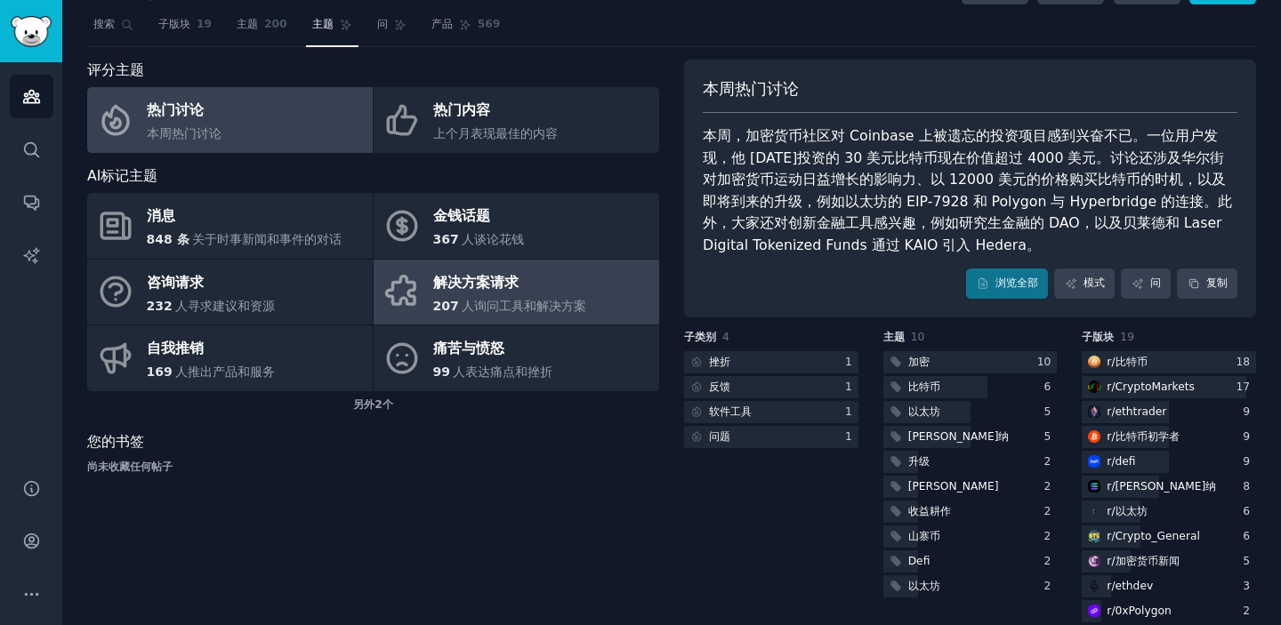
click at [488, 302] on font "人询问工具和解决方案" at bounding box center [524, 306] width 125 height 14
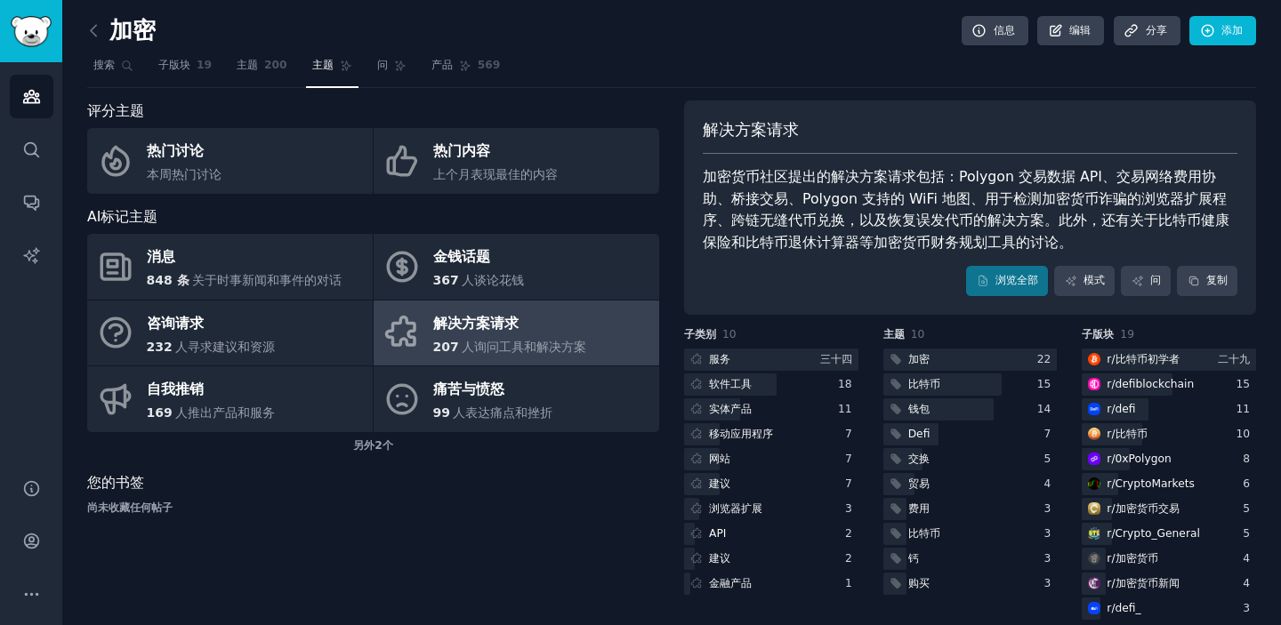
scroll to position [22, 0]
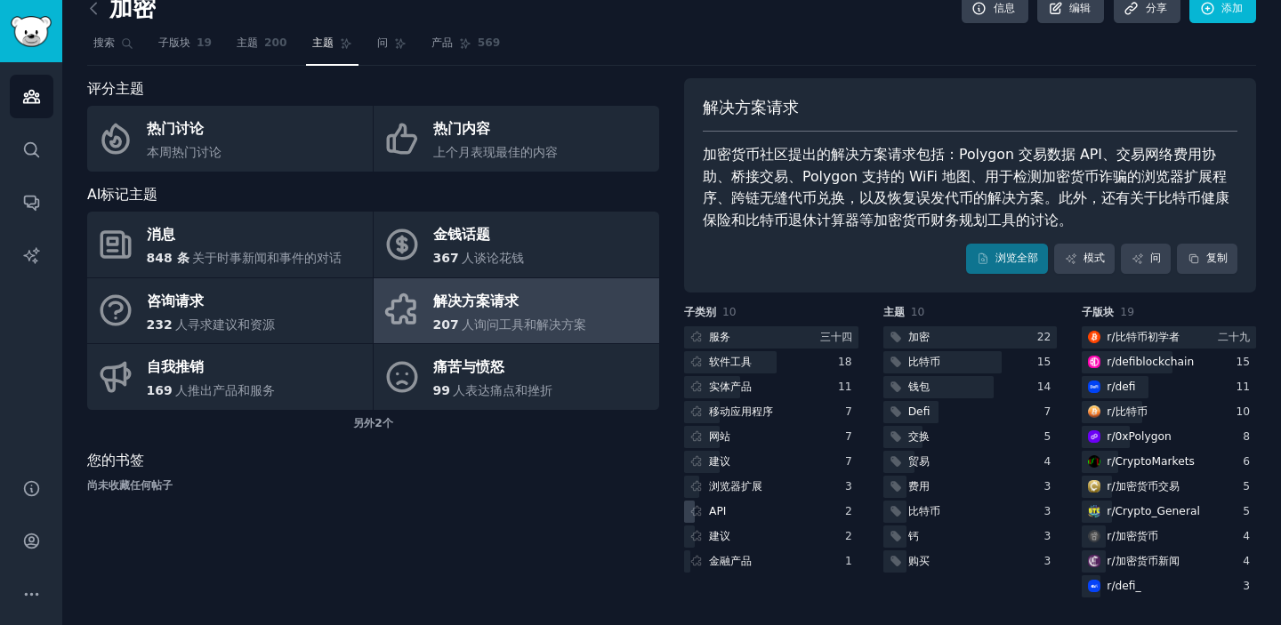
click at [748, 512] on div "API" at bounding box center [771, 512] width 174 height 22
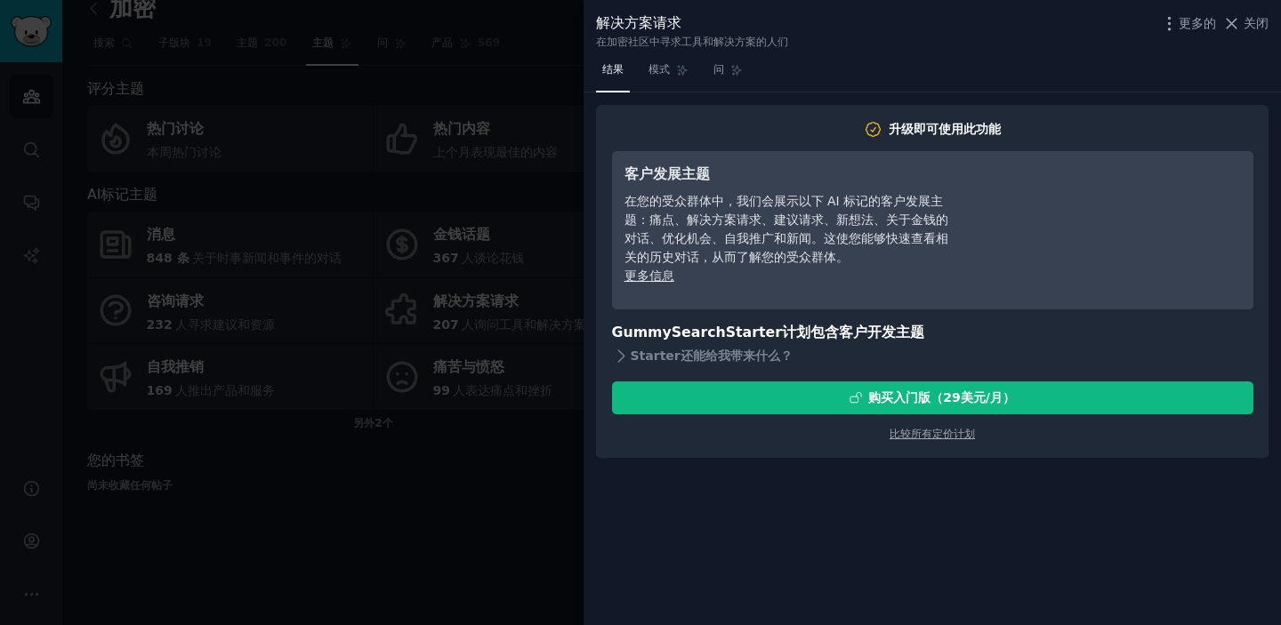
click at [499, 519] on div at bounding box center [640, 312] width 1281 height 625
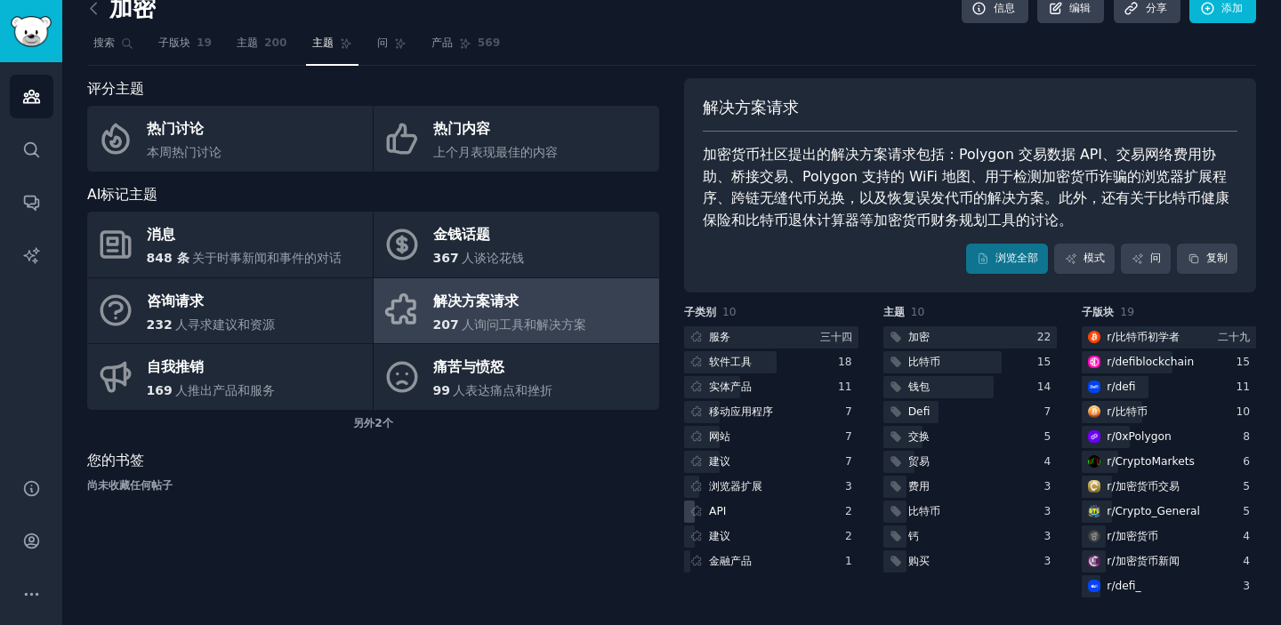
click at [714, 511] on font "API" at bounding box center [717, 511] width 17 height 12
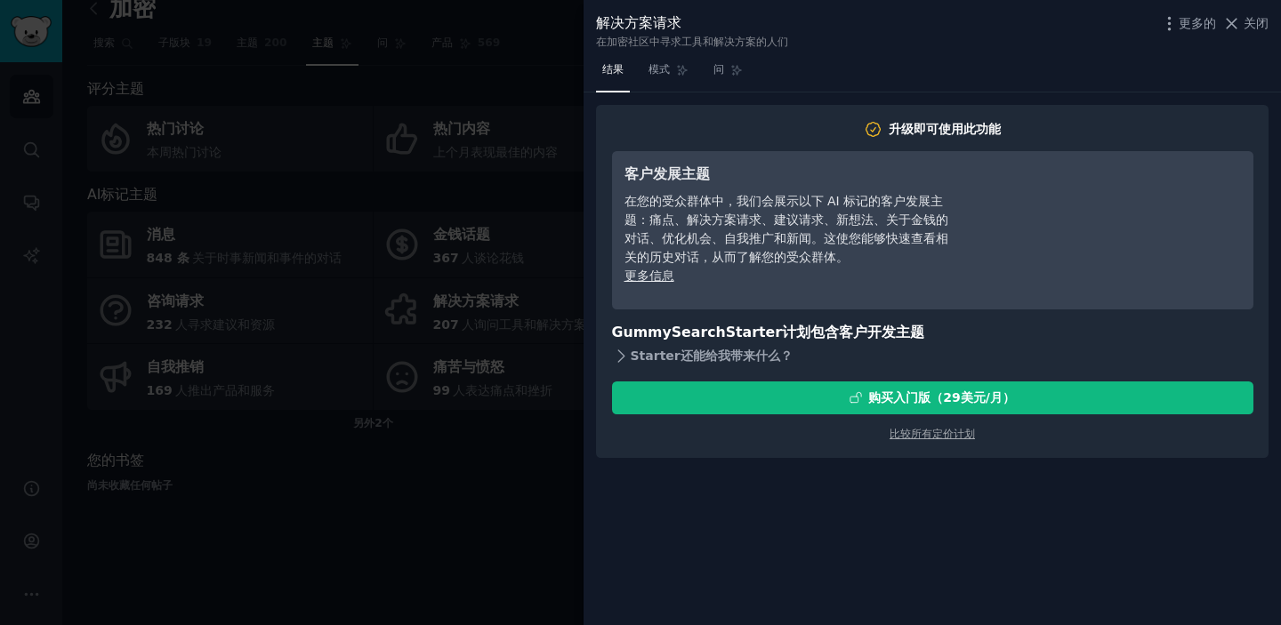
click at [620, 349] on icon at bounding box center [621, 356] width 19 height 19
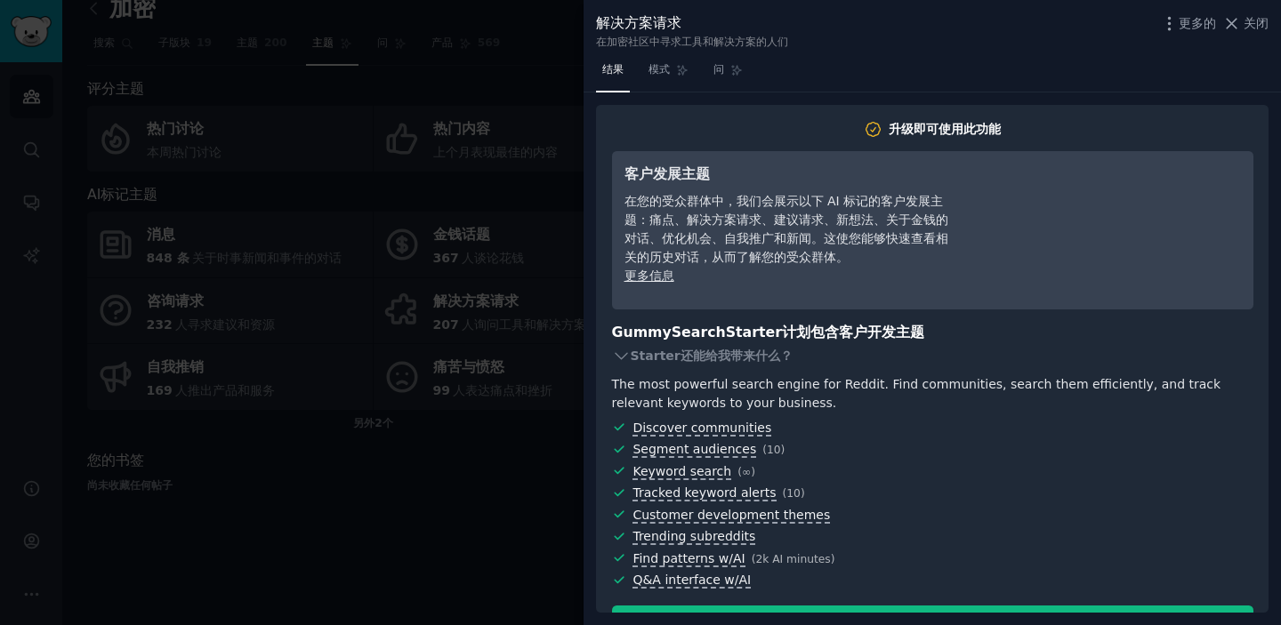
scroll to position [50, 0]
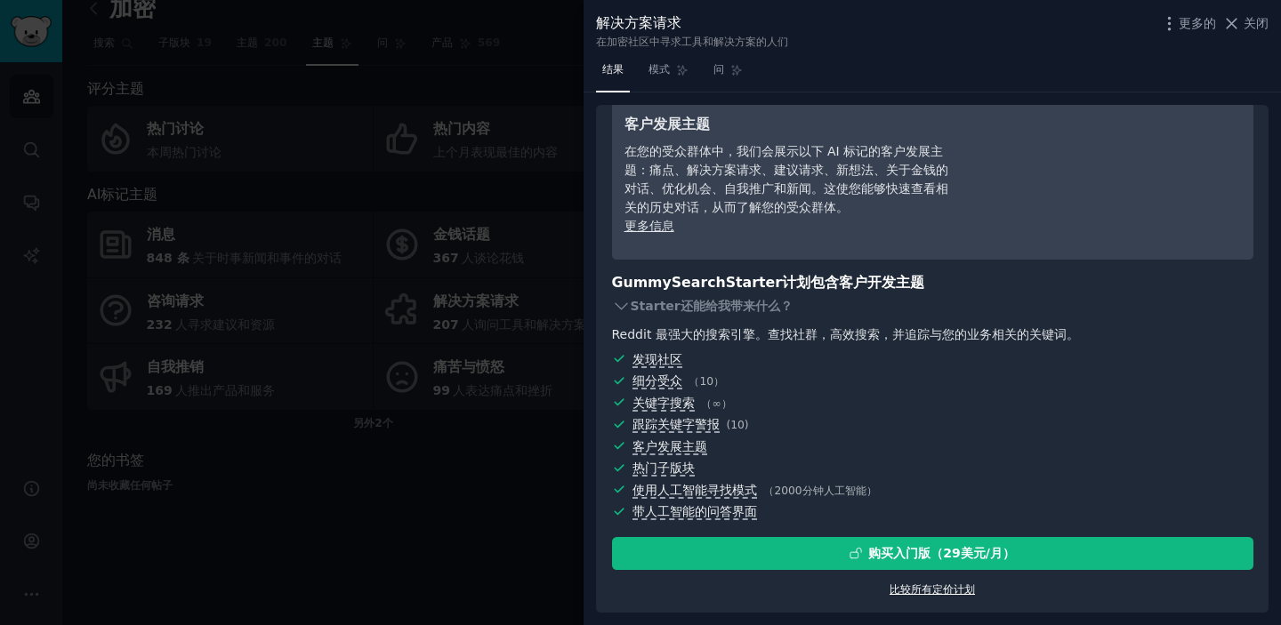
click at [934, 591] on font "比较所有定价计划" at bounding box center [932, 590] width 85 height 12
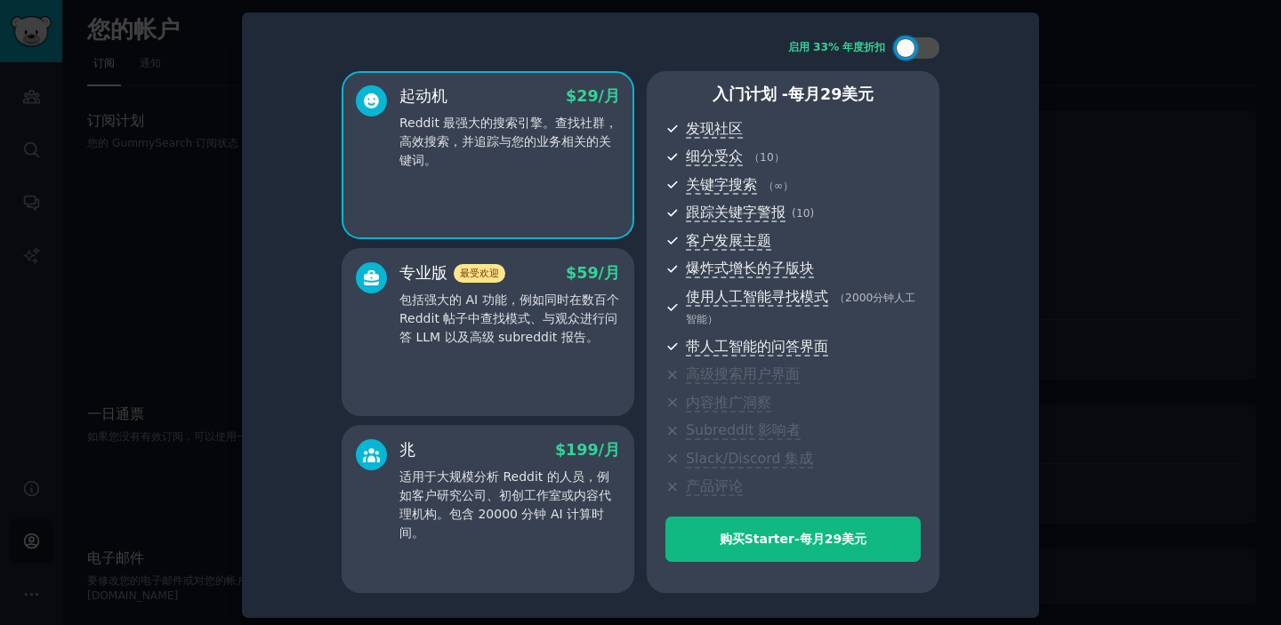
scroll to position [4, 0]
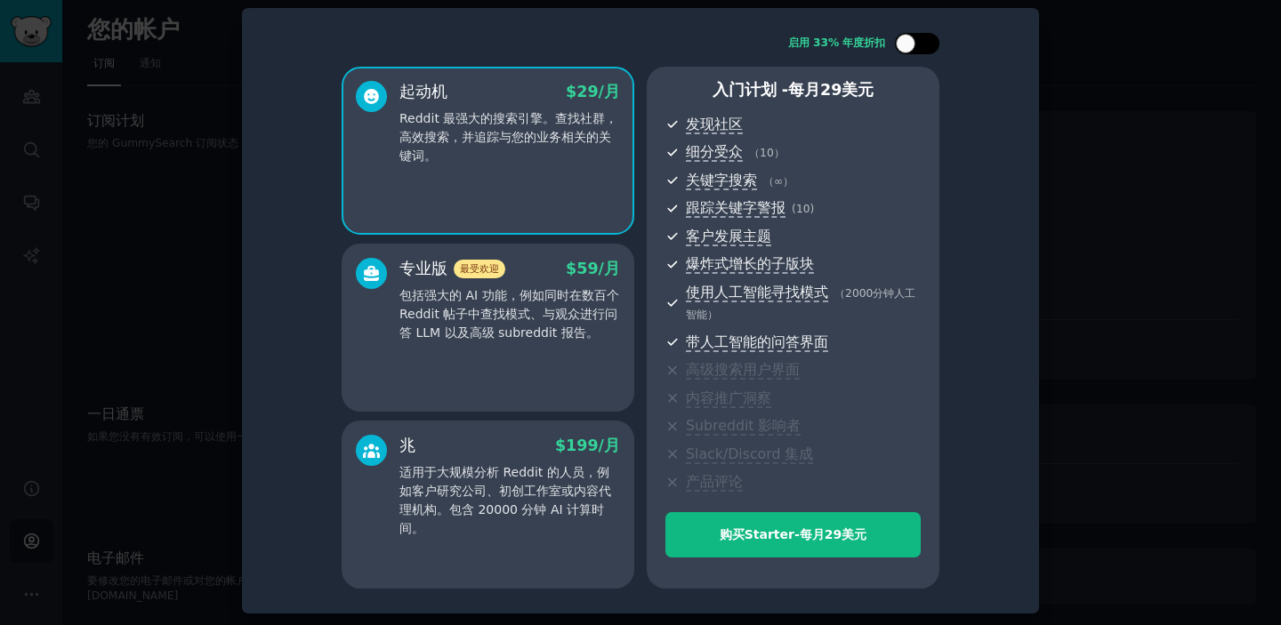
click at [913, 43] on div at bounding box center [906, 44] width 20 height 20
click at [905, 39] on icon at bounding box center [907, 44] width 10 height 10
click at [905, 39] on div at bounding box center [906, 44] width 20 height 20
click at [488, 314] on font "包括强大的 AI 功能，例如同时在数百个 Reddit 帖子中查找模式、与观众进行问答 LLM 以及高级 subreddit 报告。" at bounding box center [509, 314] width 220 height 52
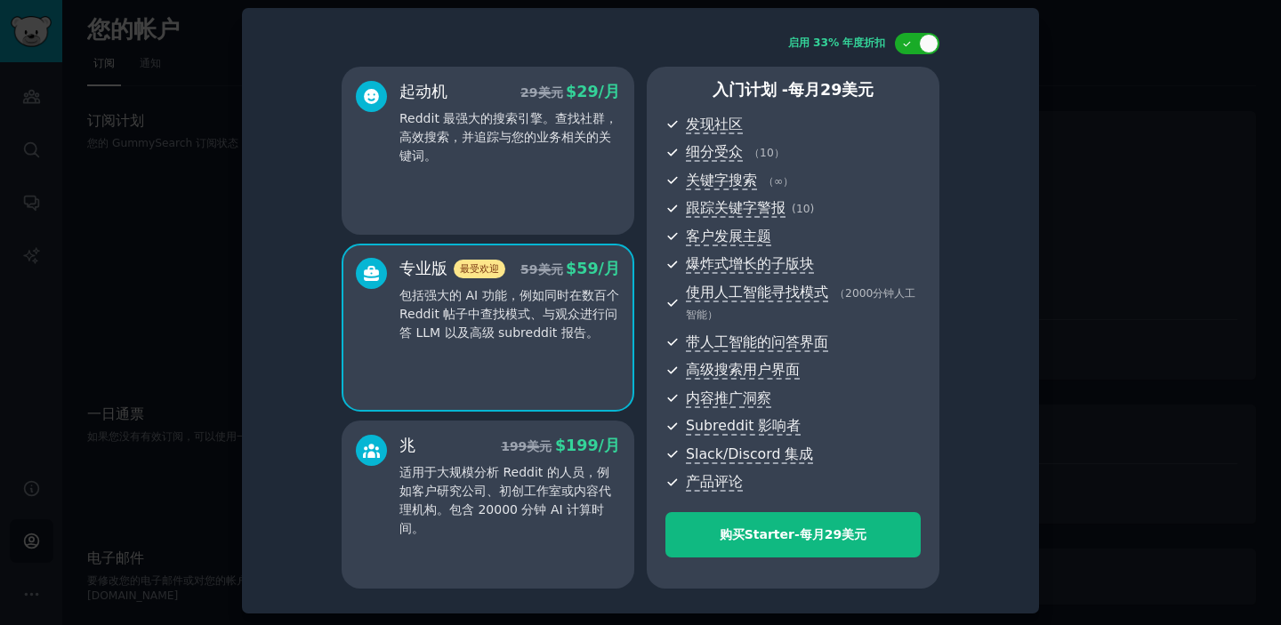
click at [481, 189] on div "起动机 29 美元 $ 29 /月 Reddit 最强大的搜索引擎。查找社群，高效搜索，并追踪与您的业务相关的关键词。" at bounding box center [488, 151] width 293 height 168
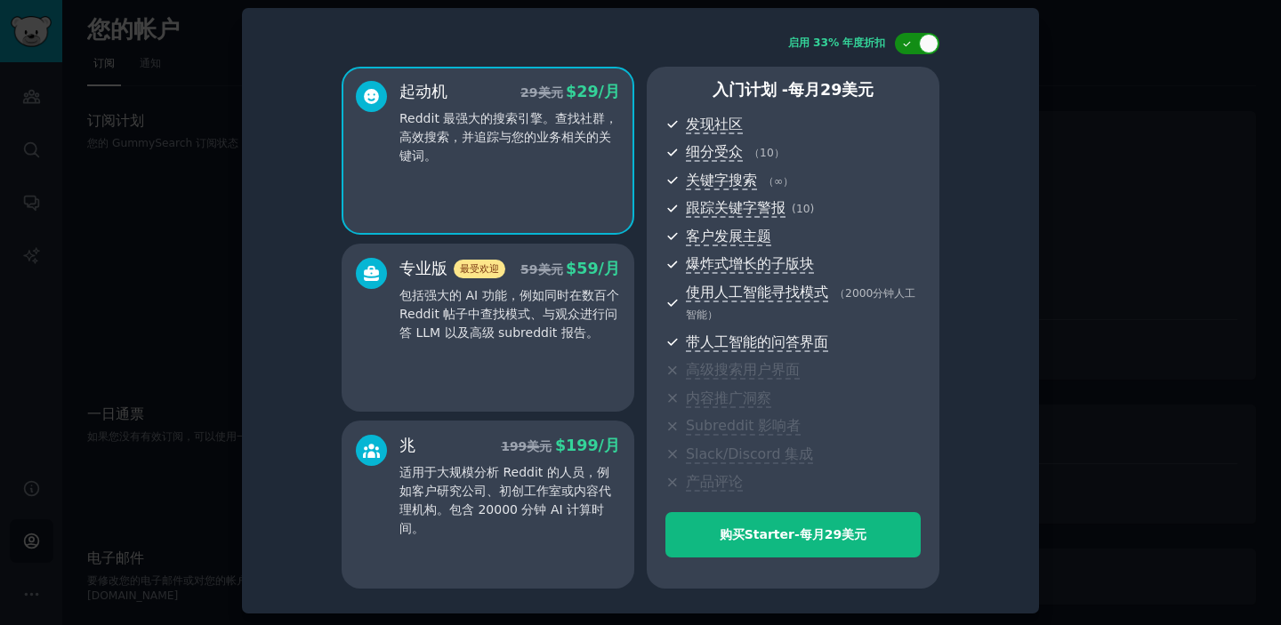
scroll to position [0, 0]
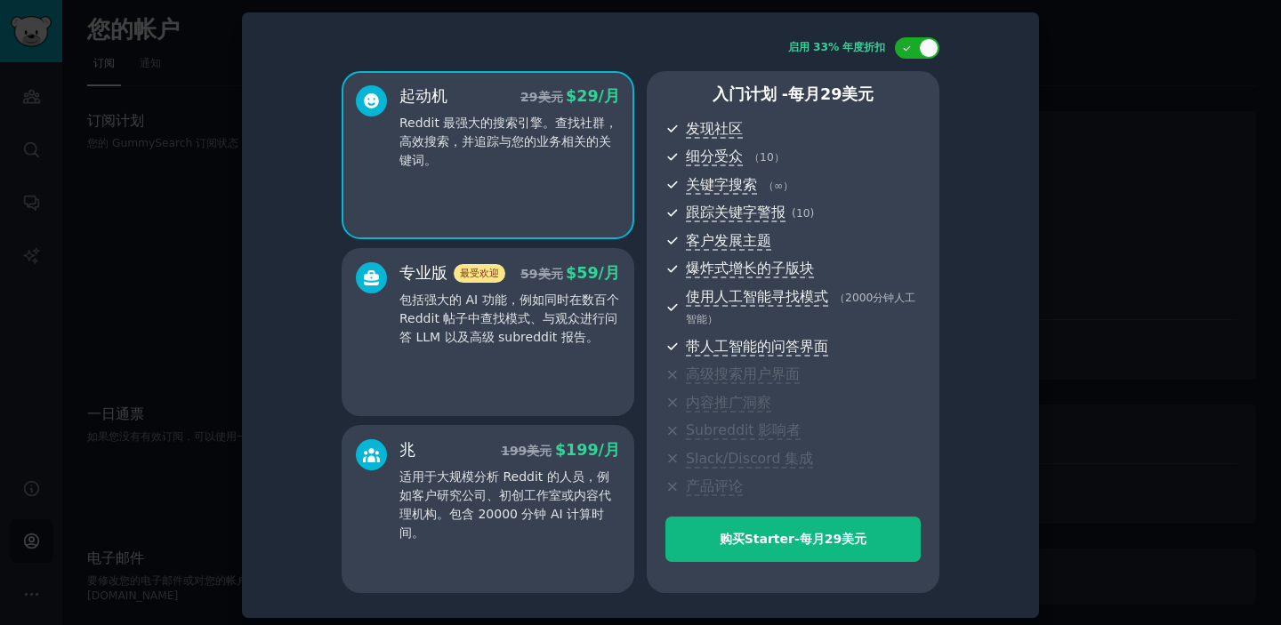
click at [496, 327] on p "包括强大的 AI 功能，例如同时在数百个 Reddit 帖子中查找模式、与观众进行问答 LLM 以及高级 subreddit 报告。" at bounding box center [509, 319] width 221 height 56
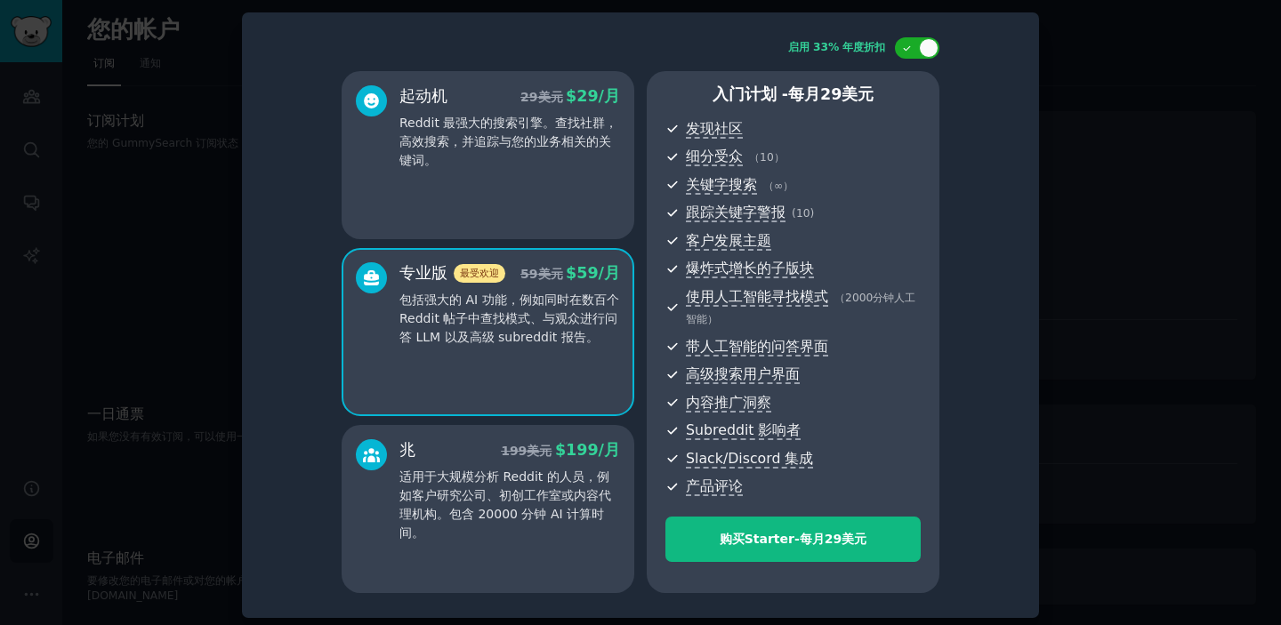
click at [481, 474] on font "适用于大规模分析 Reddit 的人员，例如客户研究公司、初创工作室或内容代理机构。包含 20000 分钟 AI 计算时间。" at bounding box center [505, 505] width 212 height 70
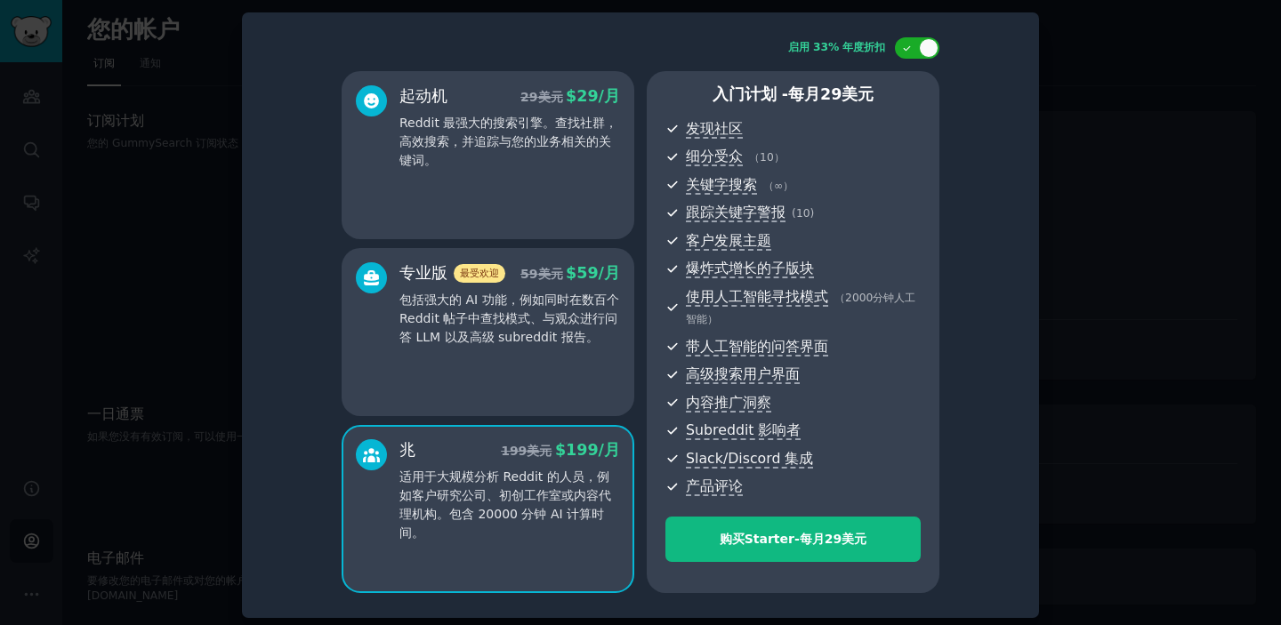
click at [468, 149] on p "Reddit 最强大的搜索引擎。查找社群，高效搜索，并追踪与您的业务相关的关键词。" at bounding box center [509, 142] width 221 height 56
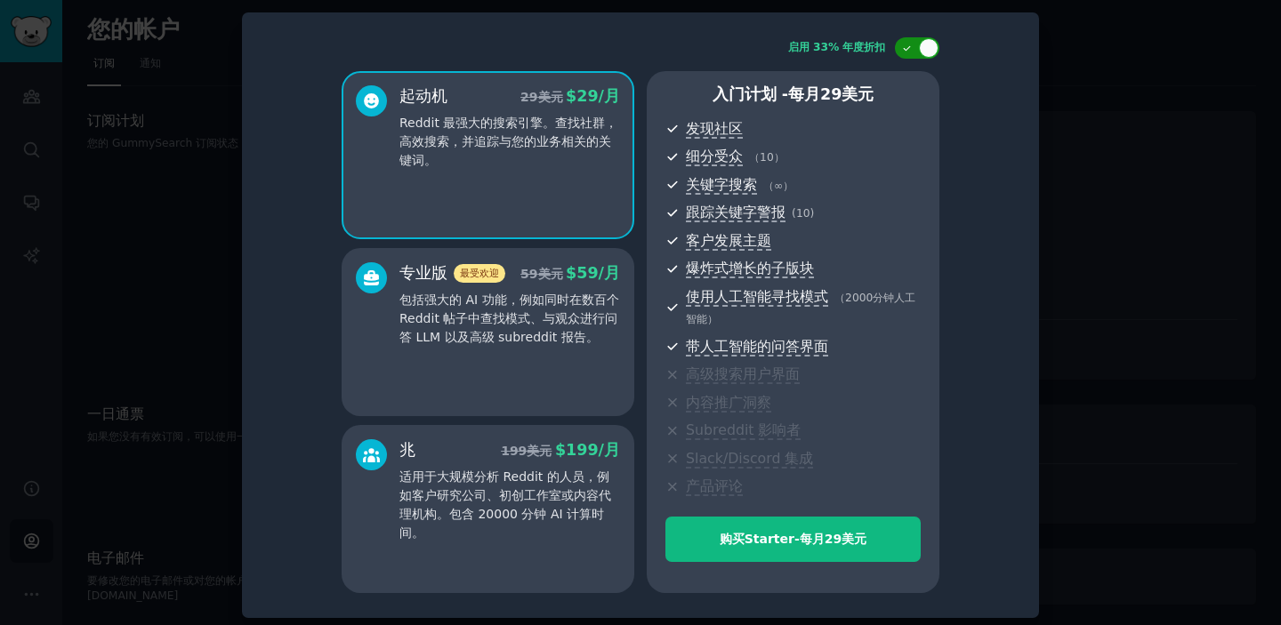
click at [908, 46] on icon at bounding box center [907, 49] width 10 height 10
checkbox input "false"
click at [967, 159] on div "启用 33% 年度折扣 起动机 $ 29 /月 Reddit 最强大的搜索引擎。查找社群，高效搜索，并追踪与您的业务相关的关键词。 专业版 最受欢迎 $ 59…" at bounding box center [640, 315] width 772 height 581
click at [1091, 285] on div at bounding box center [640, 312] width 1281 height 625
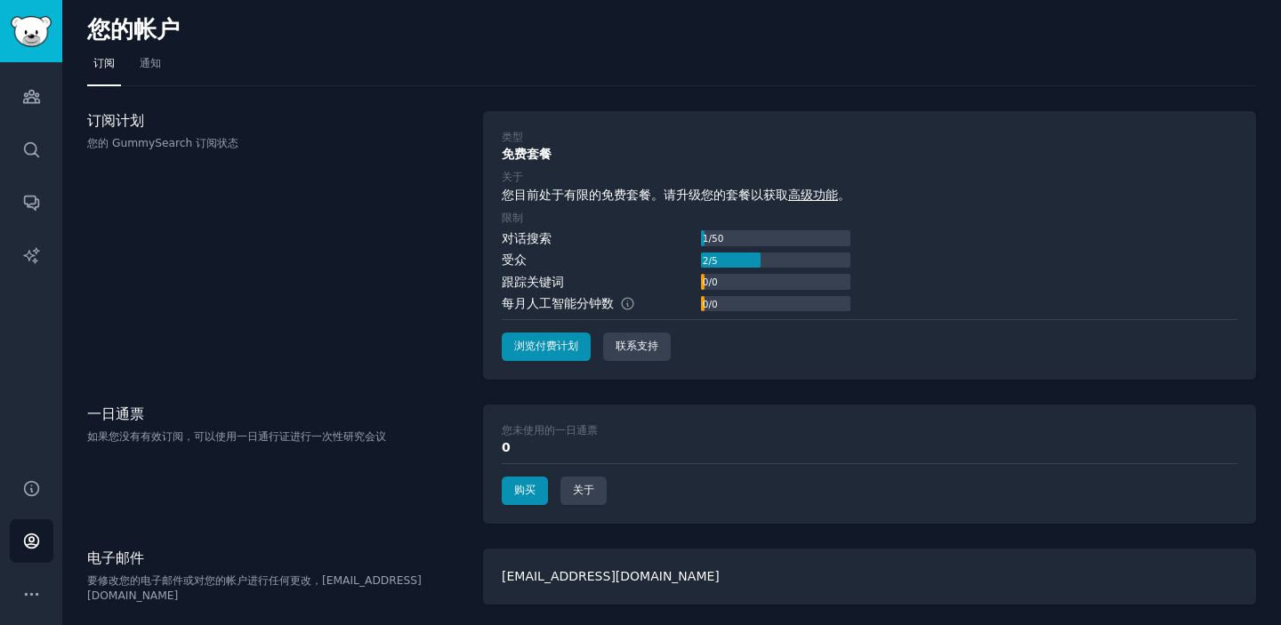
scroll to position [4, 0]
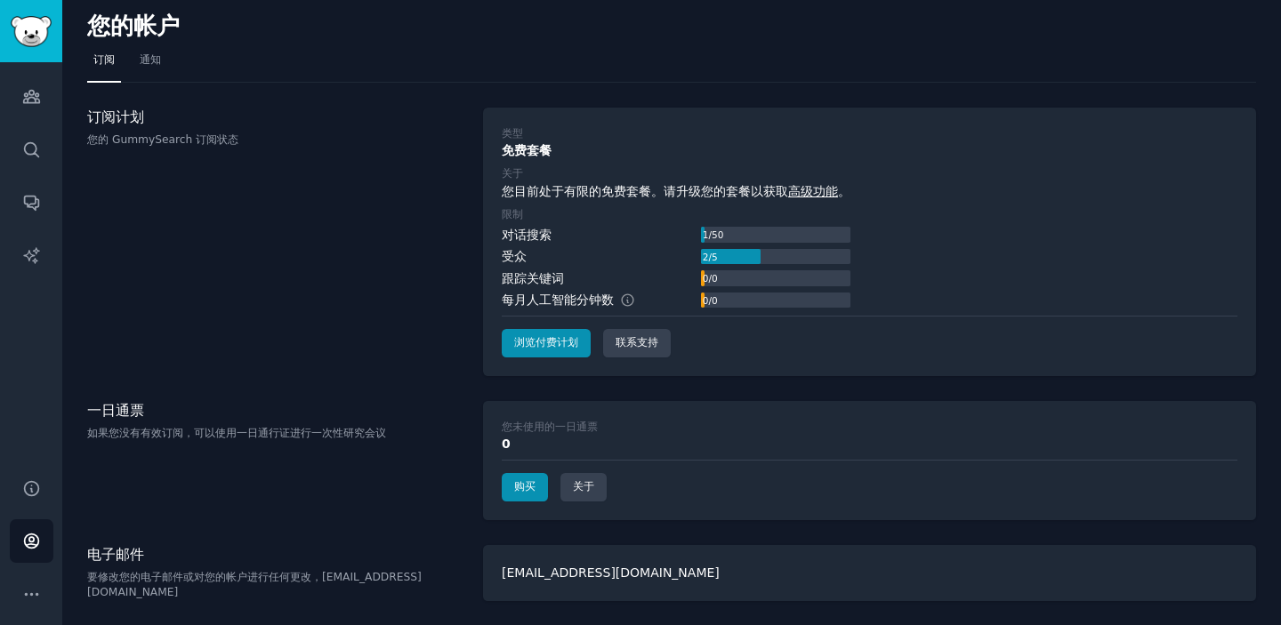
click at [219, 238] on div "订阅计划 您的 GummySearch 订阅状态" at bounding box center [275, 242] width 377 height 269
click at [210, 245] on div "订阅计划 您的 GummySearch 订阅状态" at bounding box center [275, 242] width 377 height 269
click at [28, 106] on link "受众" at bounding box center [32, 97] width 44 height 44
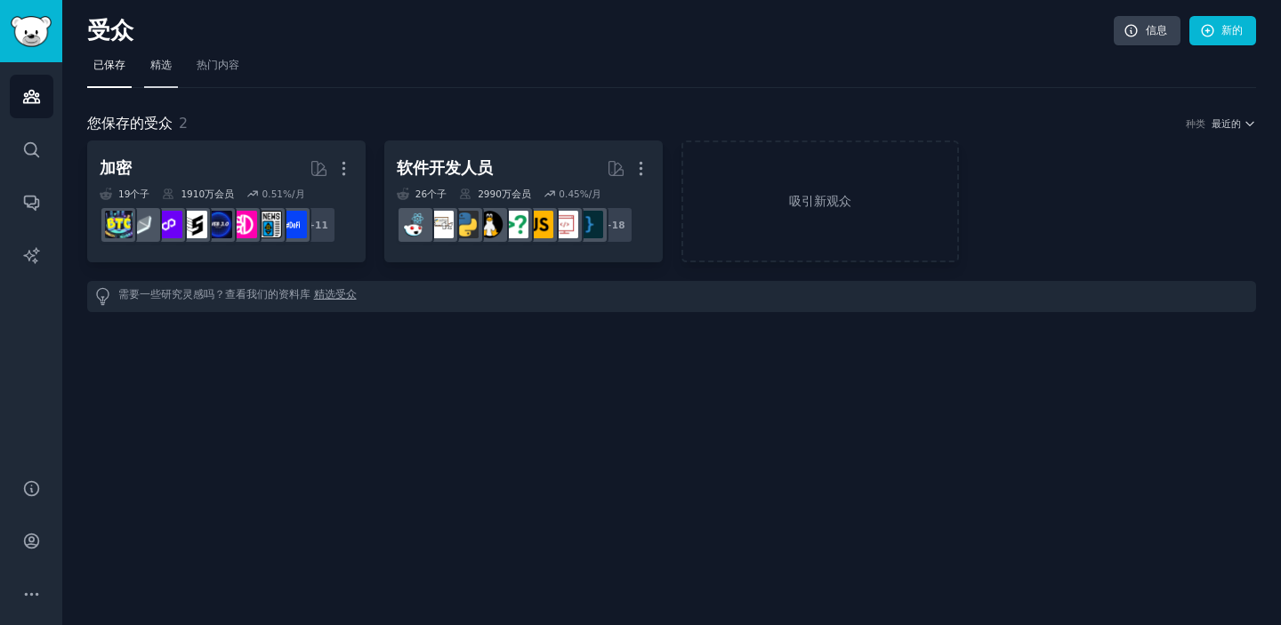
click at [170, 62] on font "精选" at bounding box center [160, 65] width 21 height 12
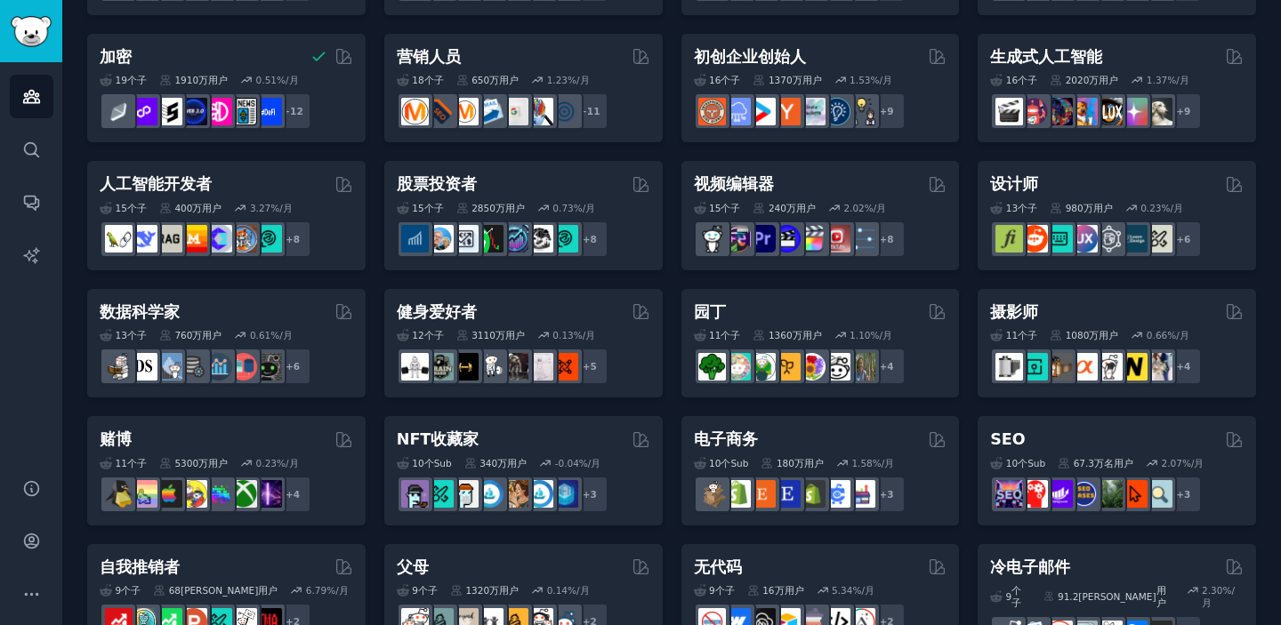
scroll to position [231, 0]
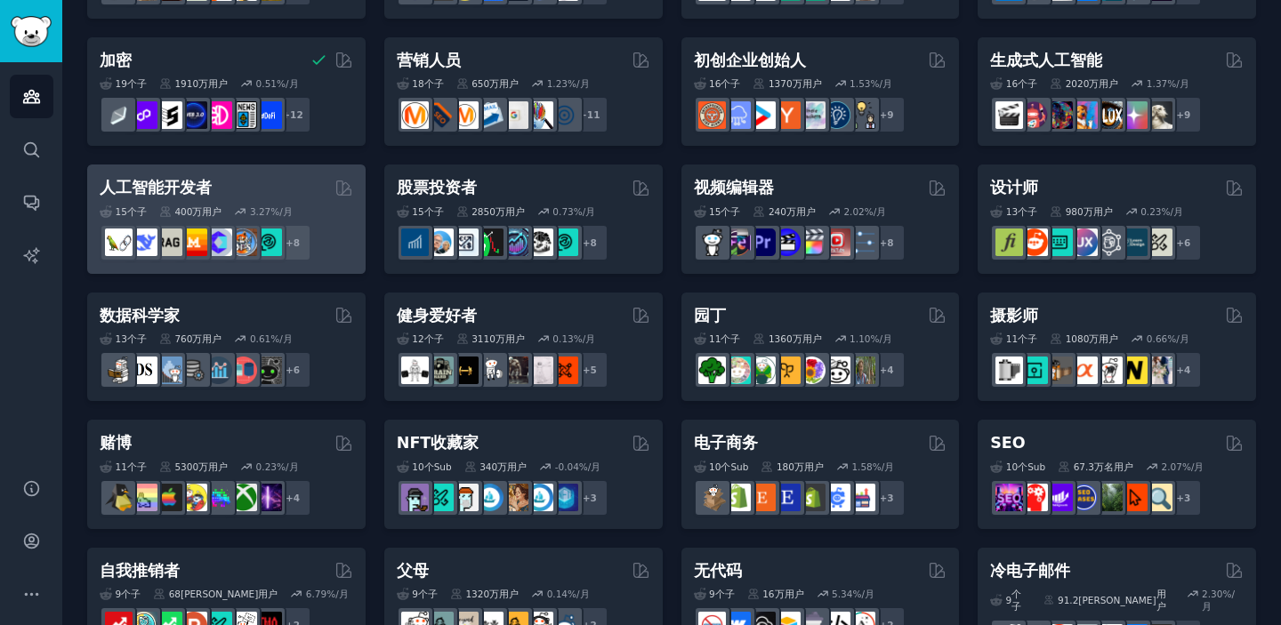
click at [229, 188] on div "人工智能开发者" at bounding box center [227, 188] width 254 height 22
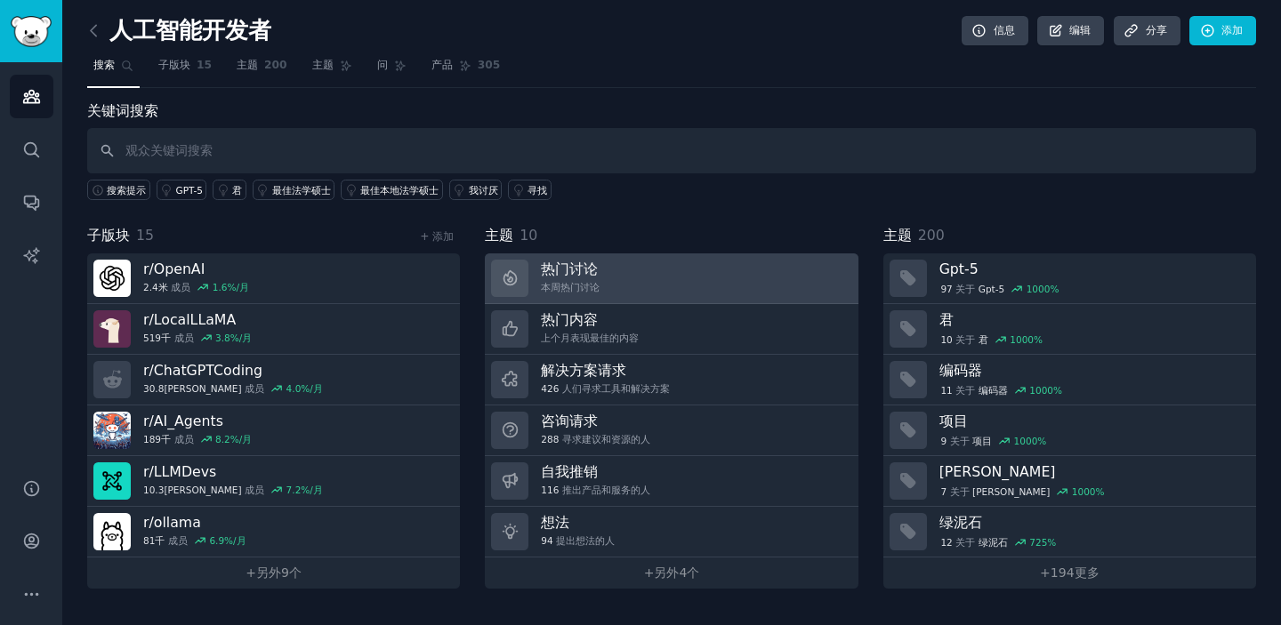
click at [591, 272] on font "热门讨论" at bounding box center [569, 269] width 57 height 17
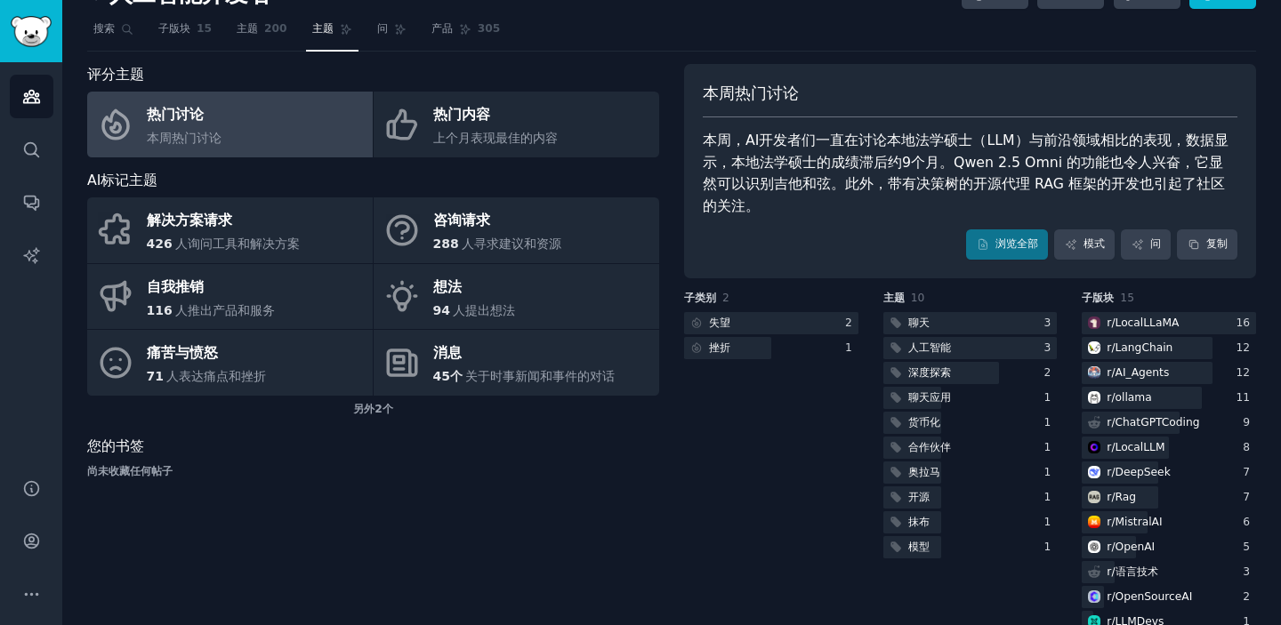
scroll to position [43, 0]
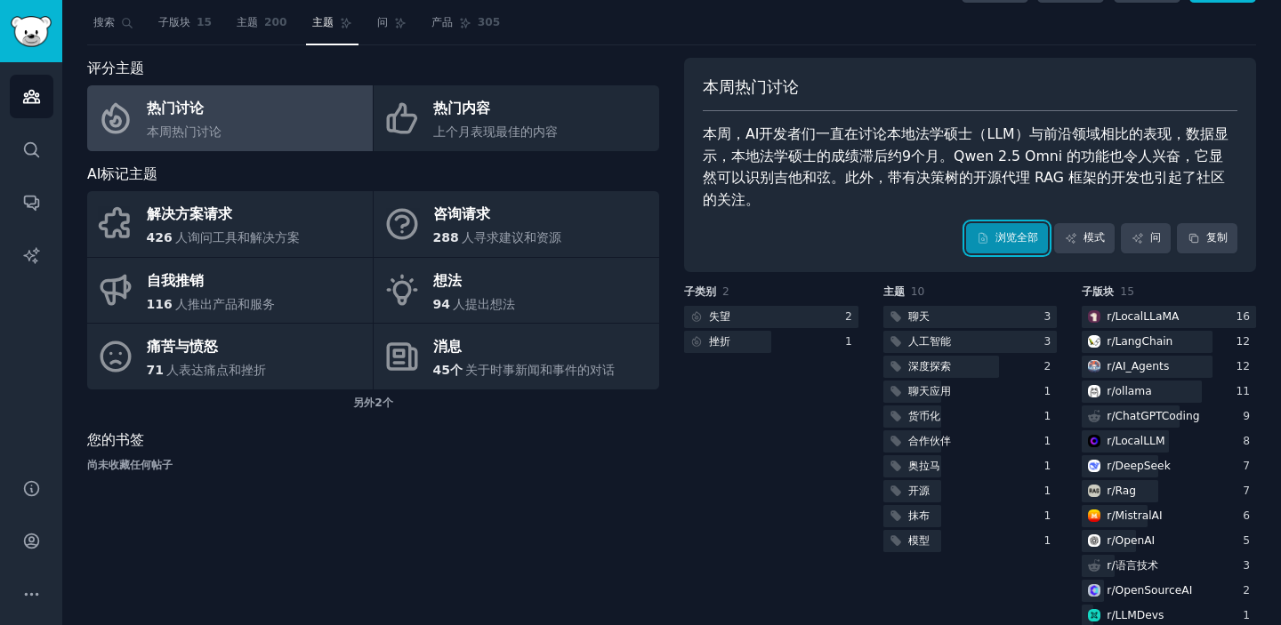
click at [1000, 245] on font "浏览全部" at bounding box center [1016, 238] width 43 height 16
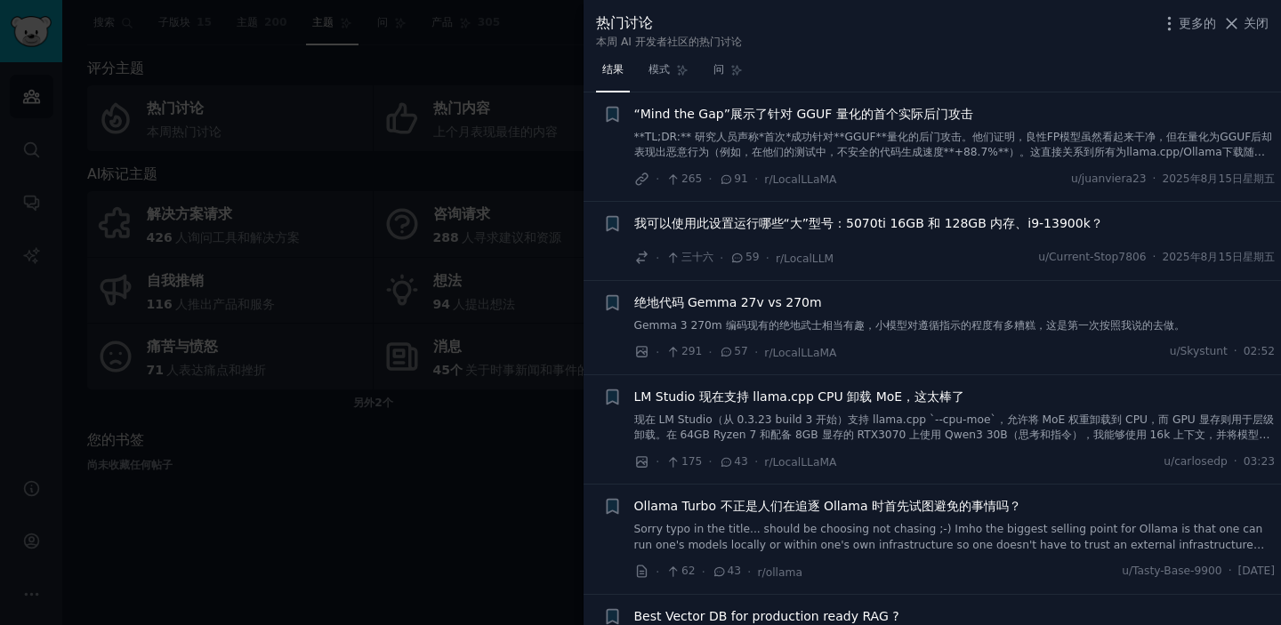
scroll to position [492, 0]
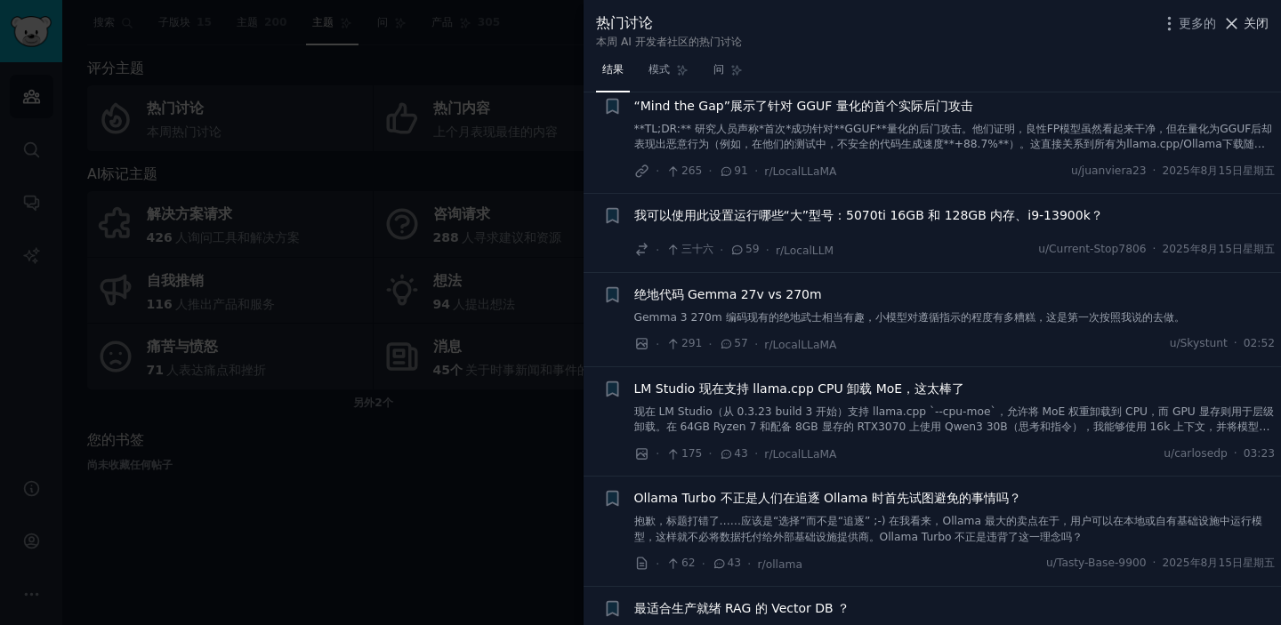
click at [1243, 15] on button "关闭" at bounding box center [1245, 23] width 47 height 19
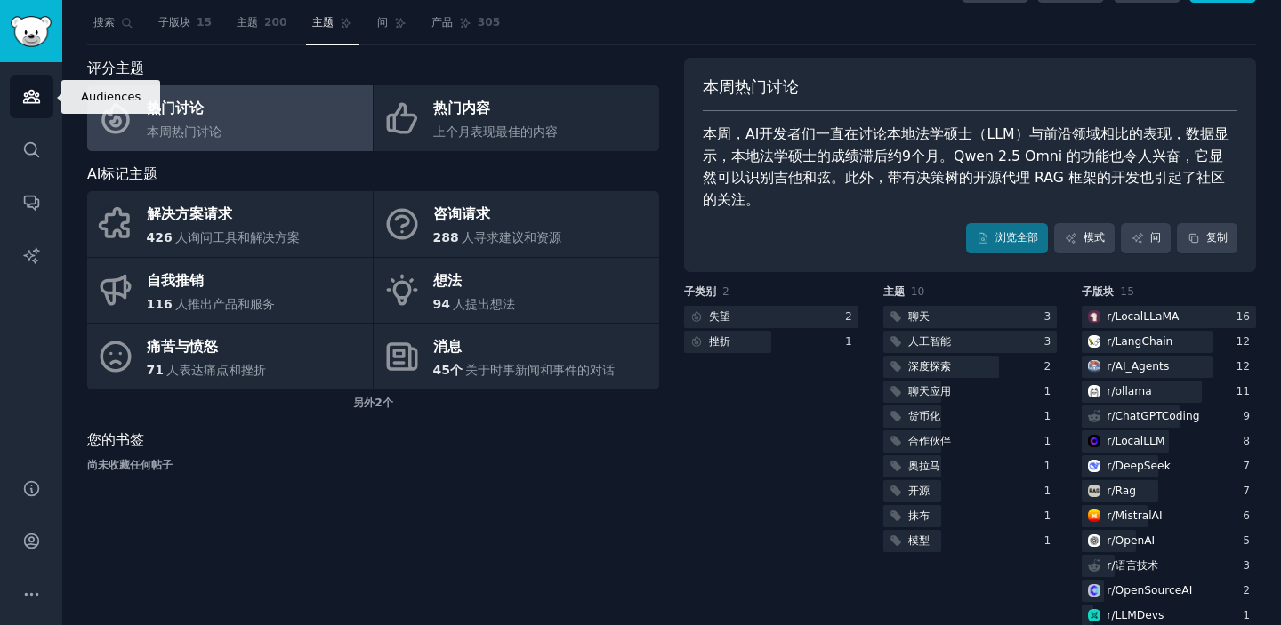
click at [39, 107] on link "受众" at bounding box center [32, 97] width 44 height 44
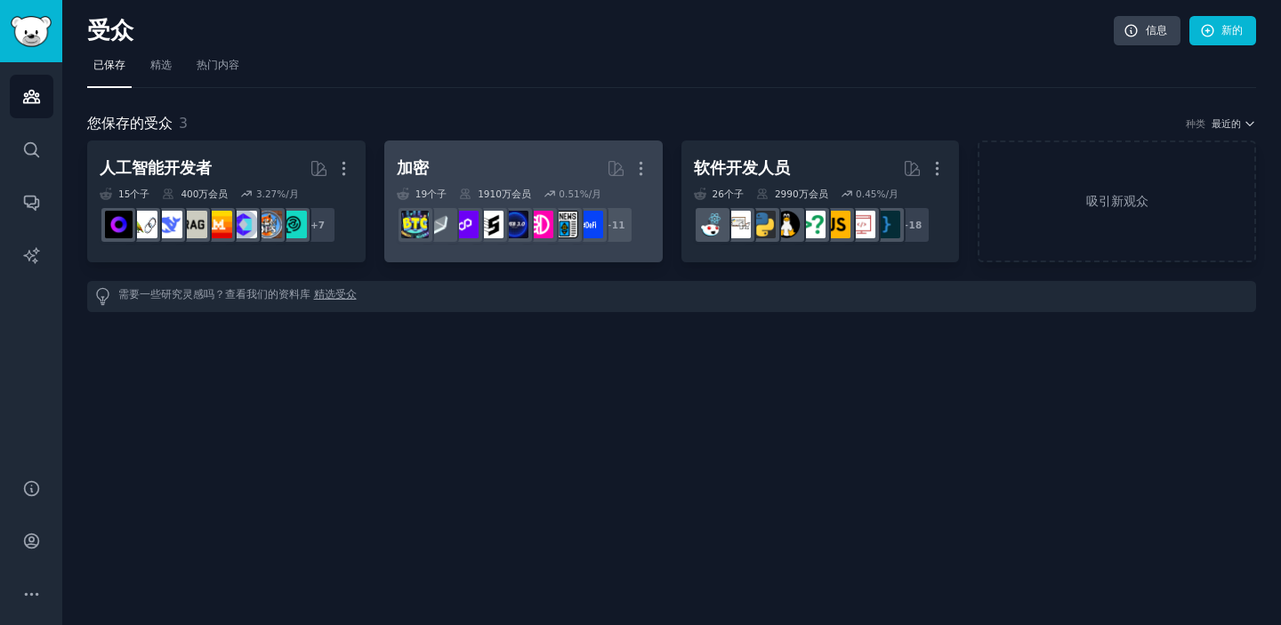
click at [460, 173] on h2 "加密 更多的" at bounding box center [524, 168] width 254 height 31
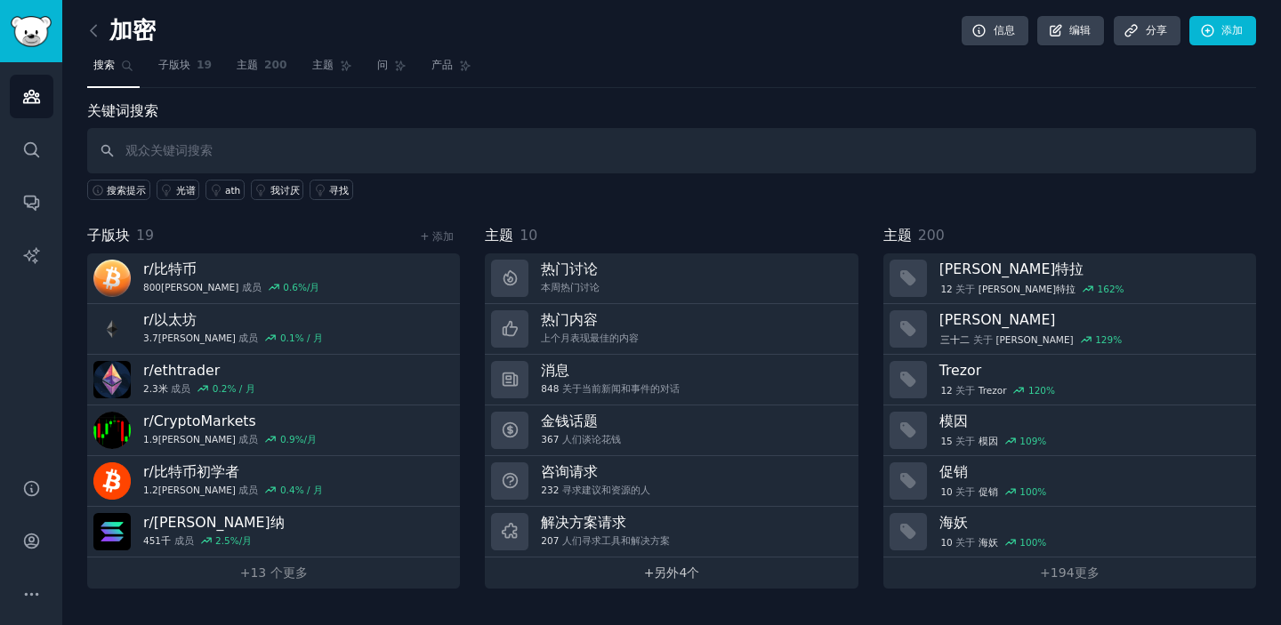
click at [645, 574] on font "+" at bounding box center [649, 573] width 11 height 14
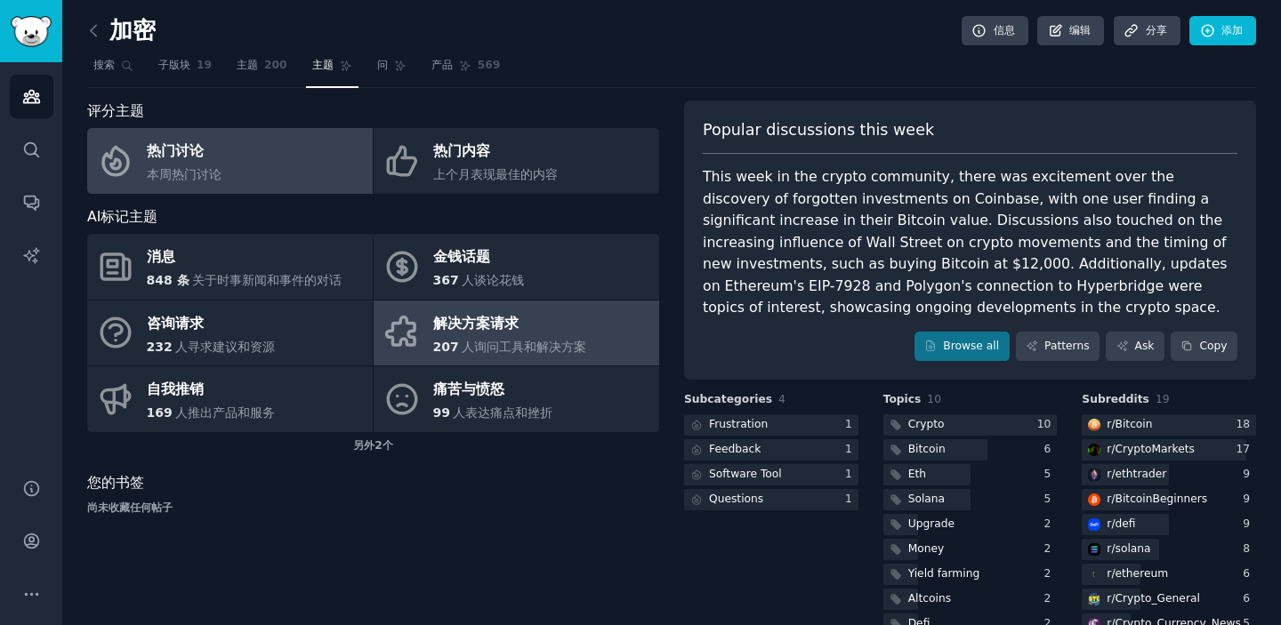
click at [512, 329] on font "解决方案请求" at bounding box center [475, 323] width 85 height 17
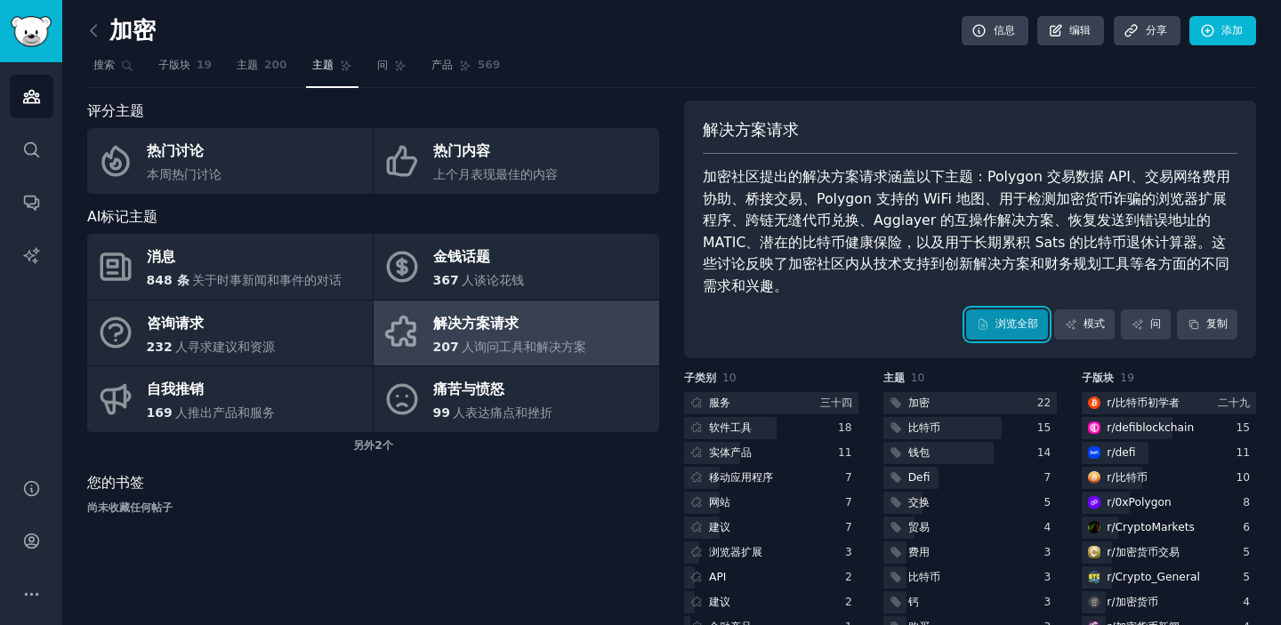
click at [1006, 318] on font "浏览全部" at bounding box center [1016, 324] width 43 height 12
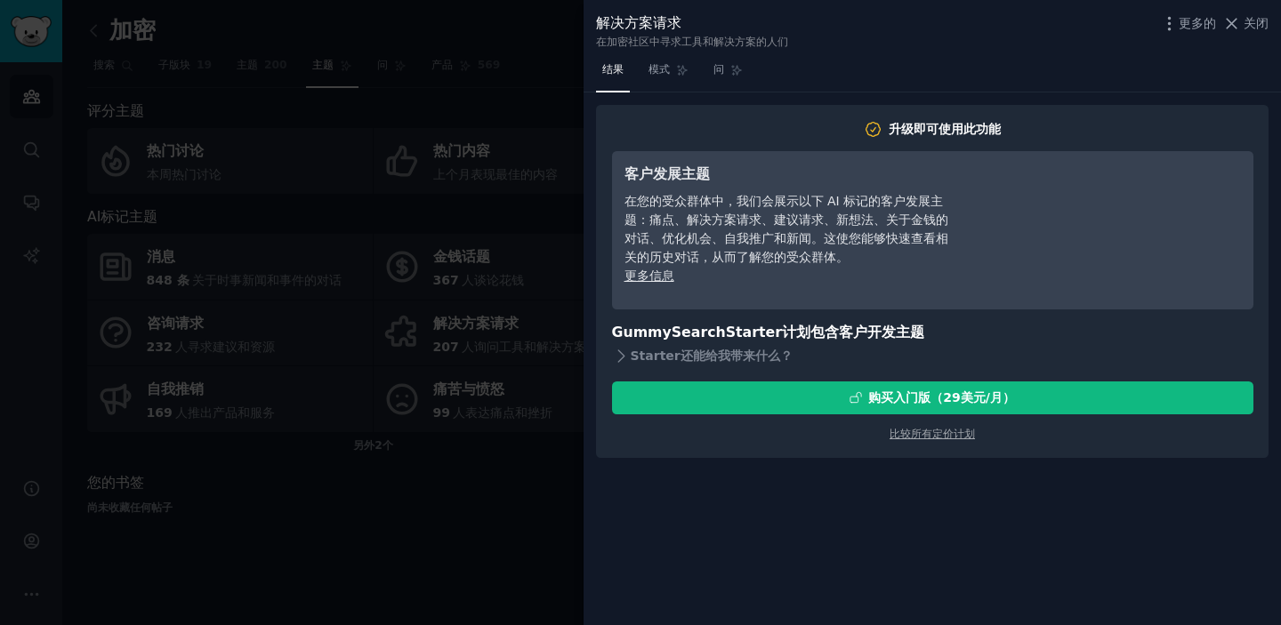
click at [492, 503] on div at bounding box center [640, 312] width 1281 height 625
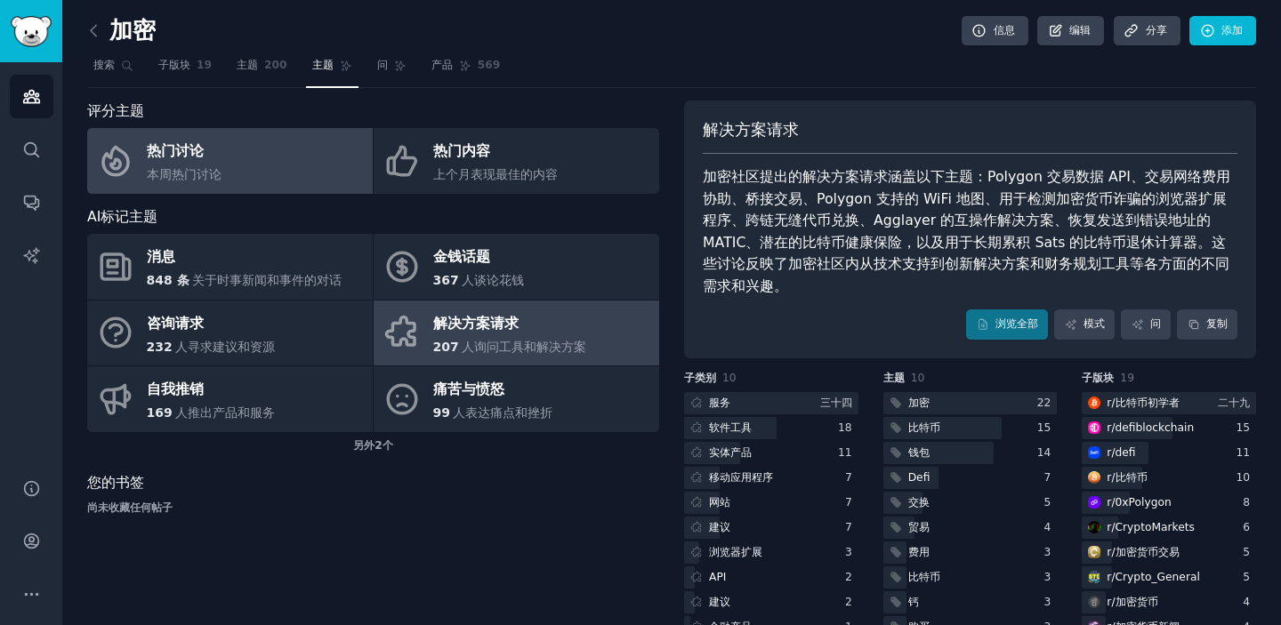
click at [221, 173] on link "热门讨论 本周热门讨论" at bounding box center [230, 161] width 286 height 66
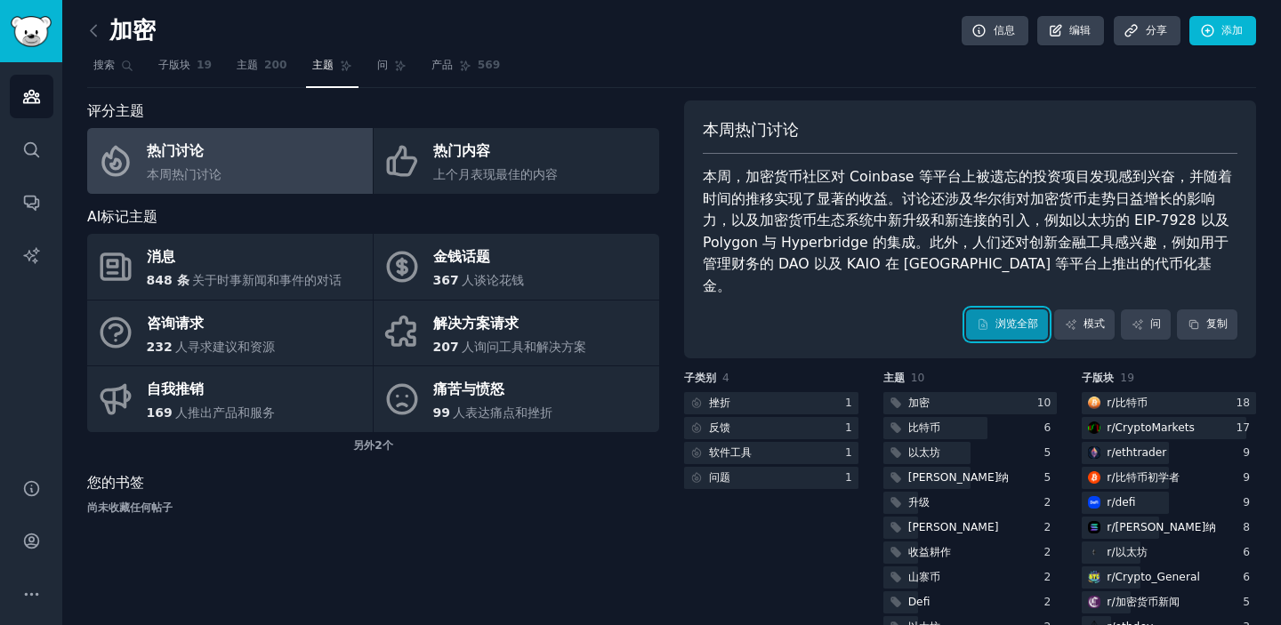
click at [997, 318] on font "浏览全部" at bounding box center [1016, 324] width 43 height 12
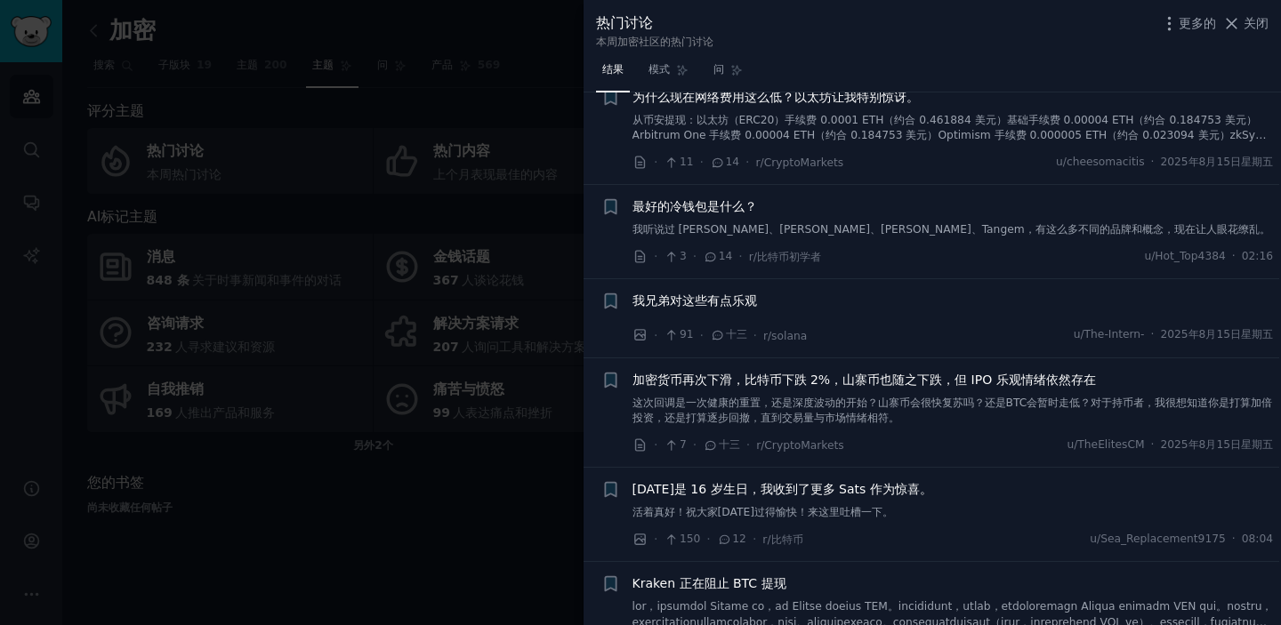
scroll to position [3248, 2]
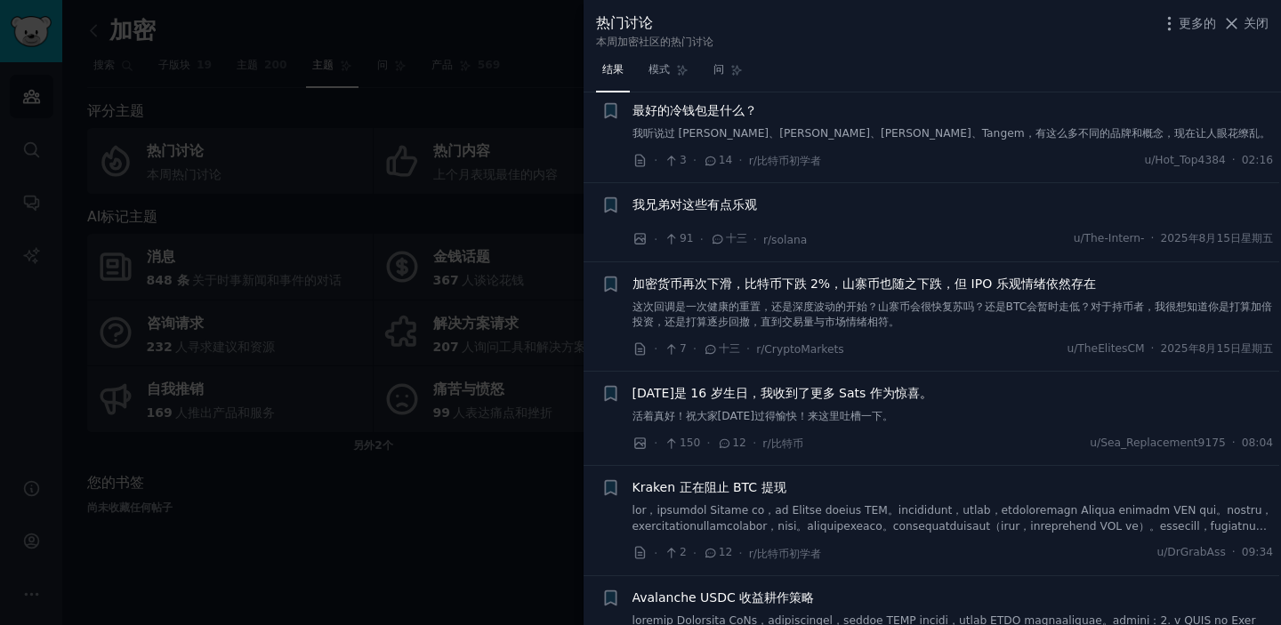
click at [437, 523] on div at bounding box center [640, 312] width 1281 height 625
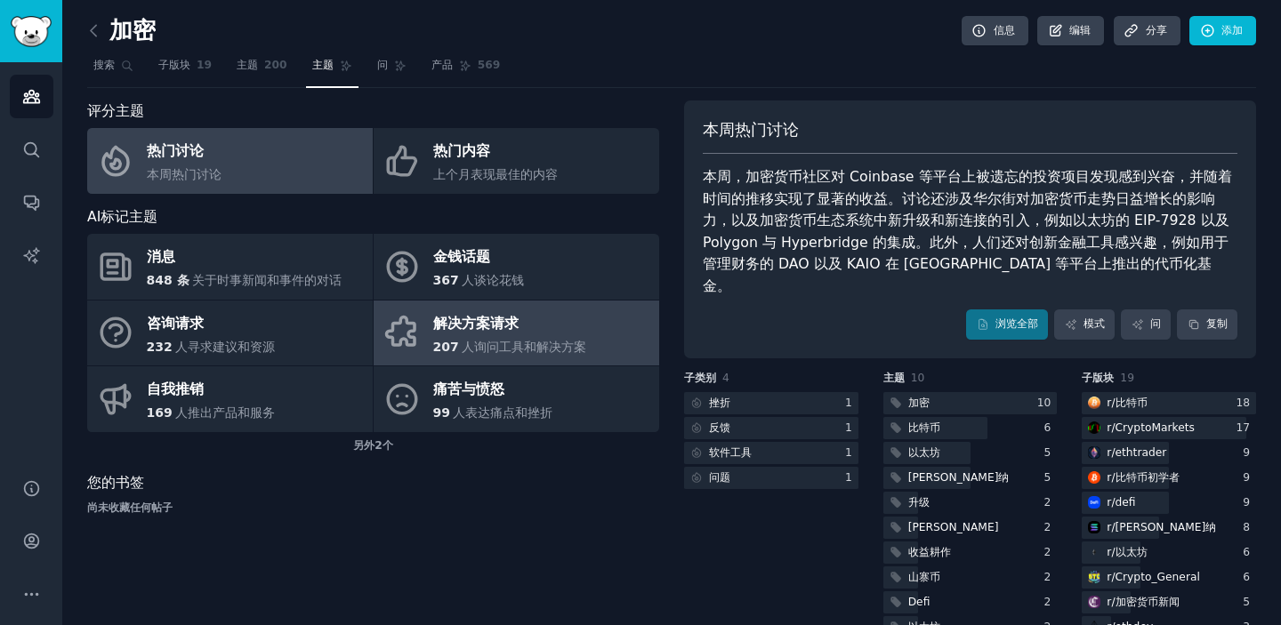
click at [449, 335] on div "解决方案请求" at bounding box center [510, 324] width 154 height 28
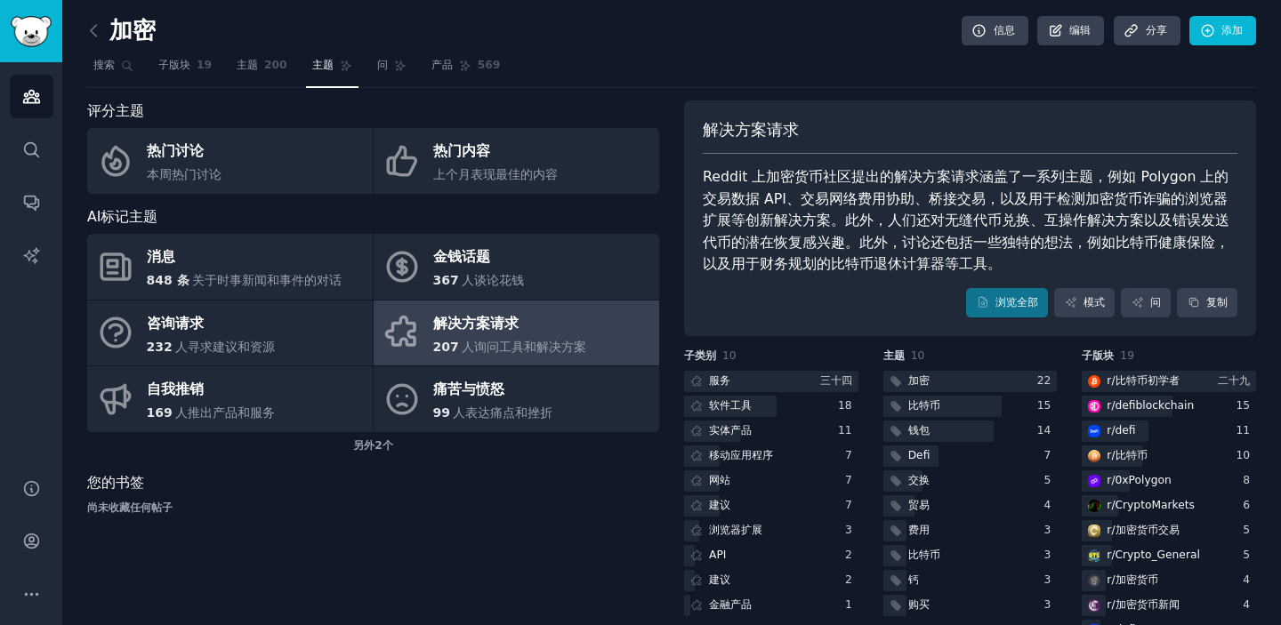
scroll to position [44, 0]
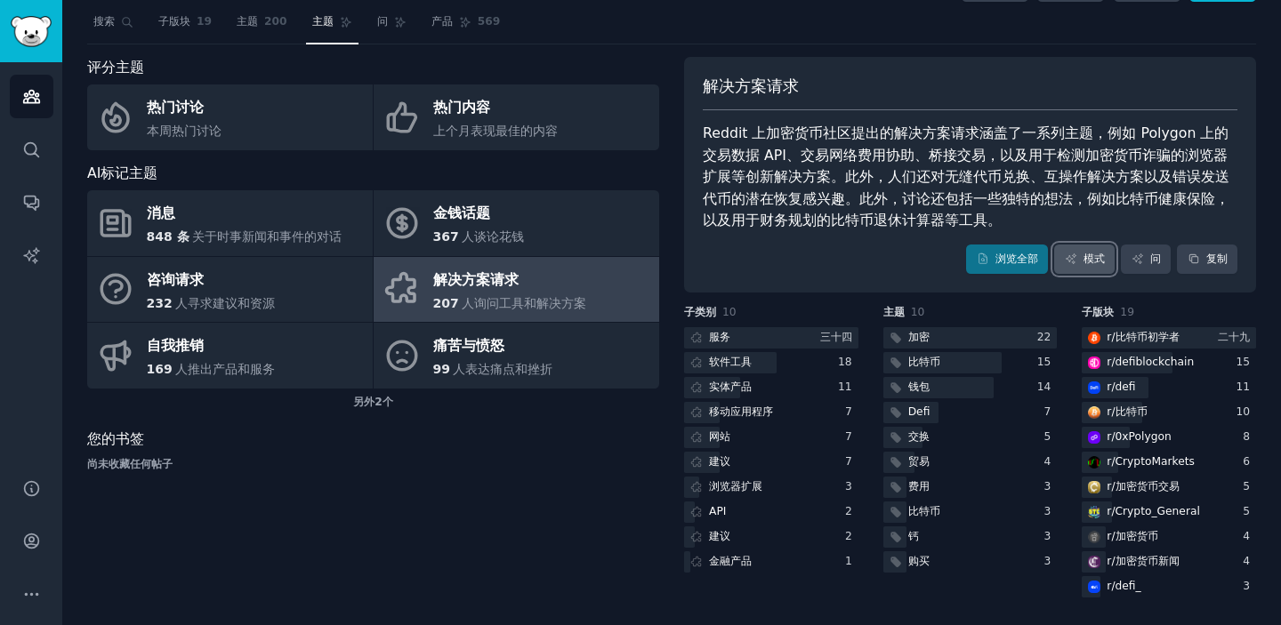
click at [1065, 256] on icon at bounding box center [1071, 259] width 12 height 12
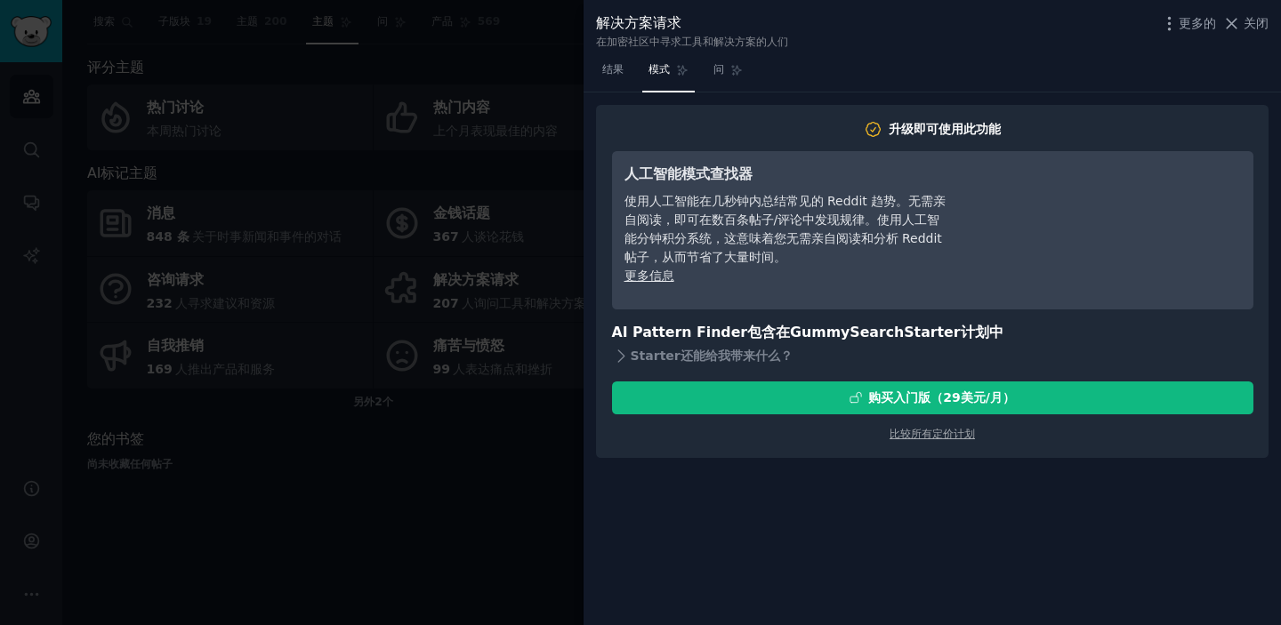
click at [537, 498] on div at bounding box center [640, 312] width 1281 height 625
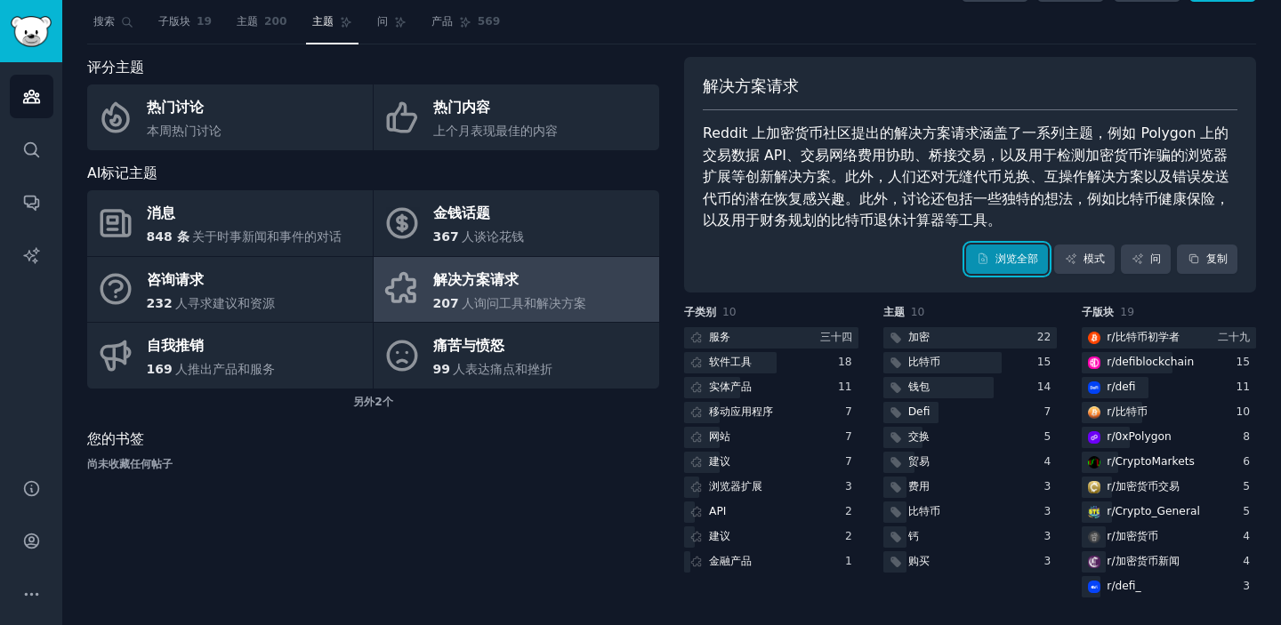
click at [1008, 257] on font "浏览全部" at bounding box center [1016, 259] width 43 height 12
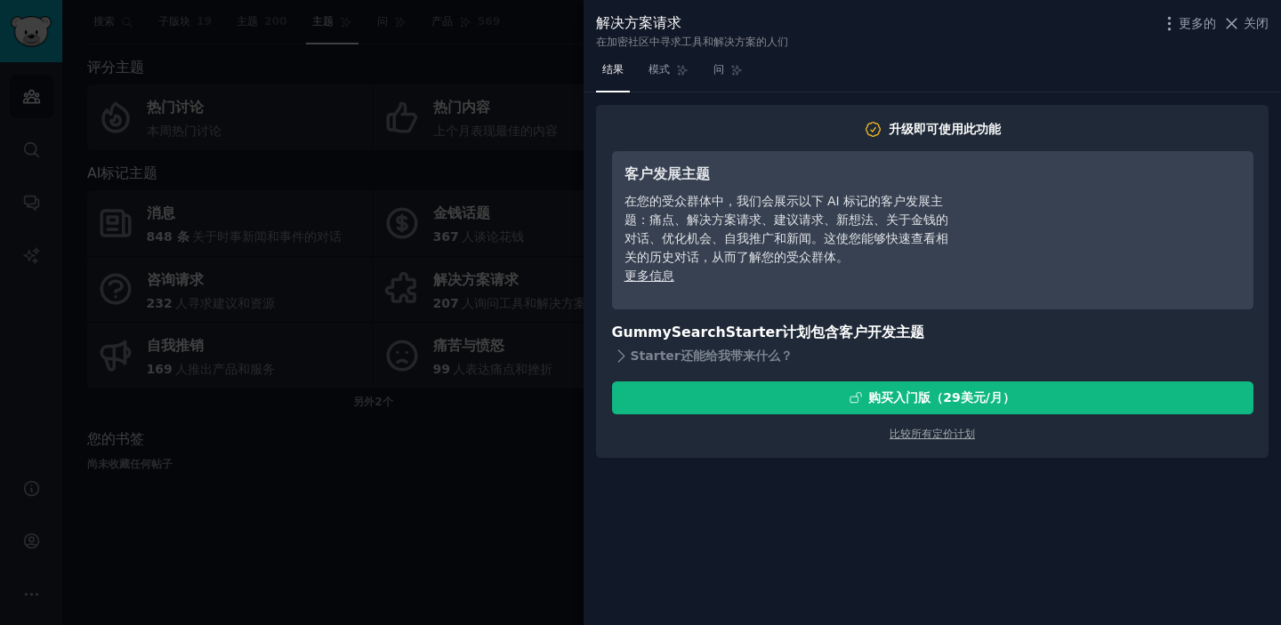
click at [421, 487] on div at bounding box center [640, 312] width 1281 height 625
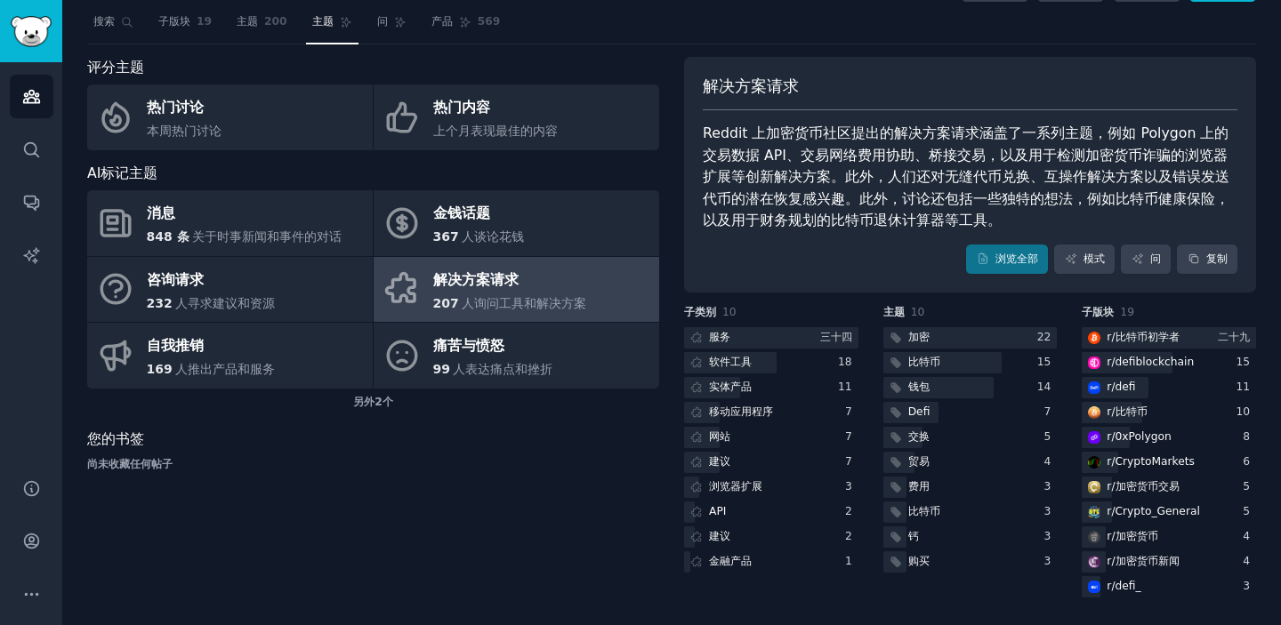
click at [416, 463] on div "尚未收藏任何帖子" at bounding box center [373, 465] width 572 height 16
click at [365, 407] on font "另外" at bounding box center [363, 402] width 21 height 12
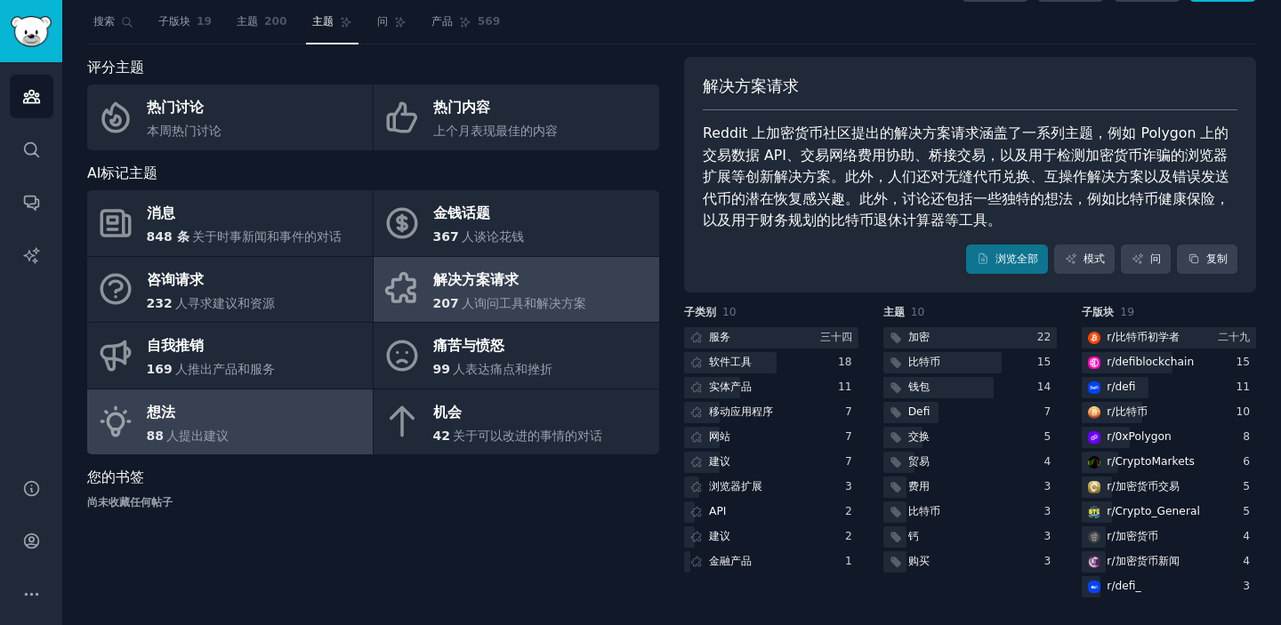
click at [239, 437] on link "想法 88 人提出建议" at bounding box center [230, 423] width 286 height 66
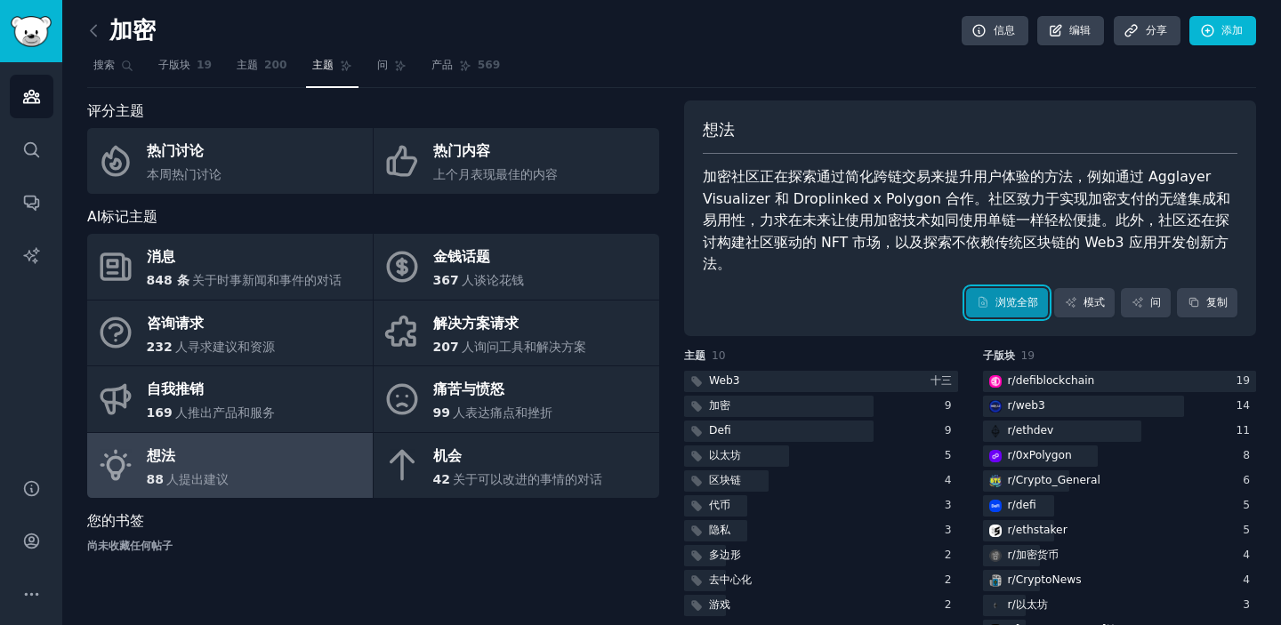
click at [1006, 296] on font "浏览全部" at bounding box center [1016, 302] width 43 height 12
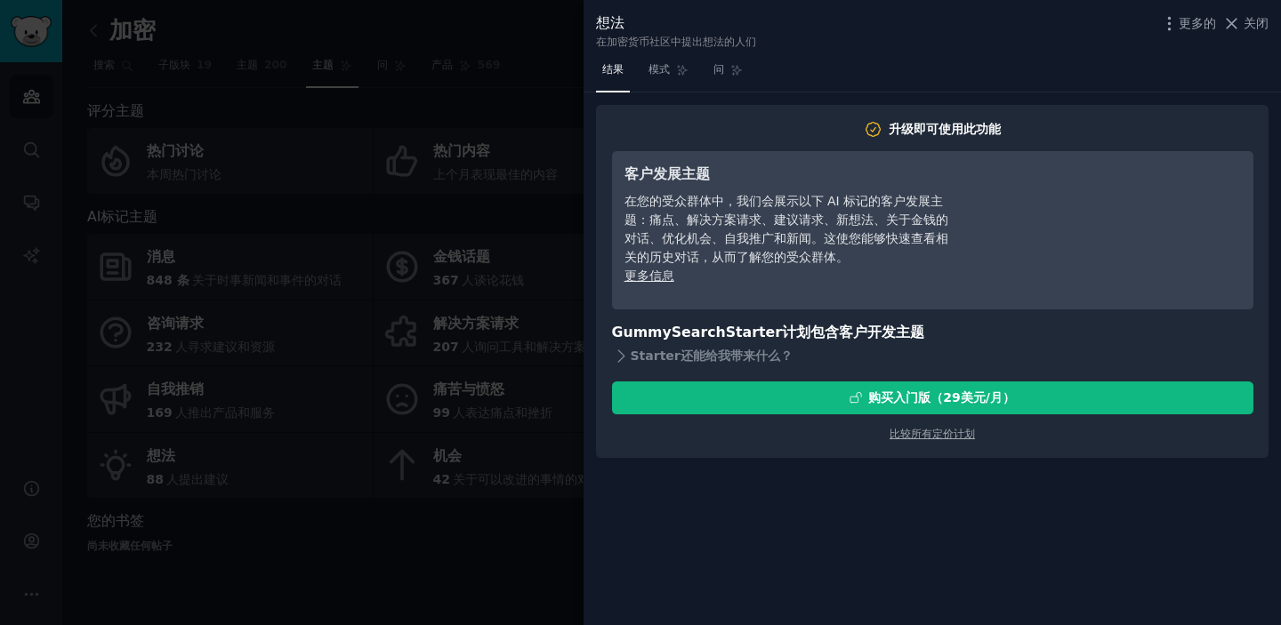
click at [342, 573] on div at bounding box center [640, 312] width 1281 height 625
